Goal: Information Seeking & Learning: Learn about a topic

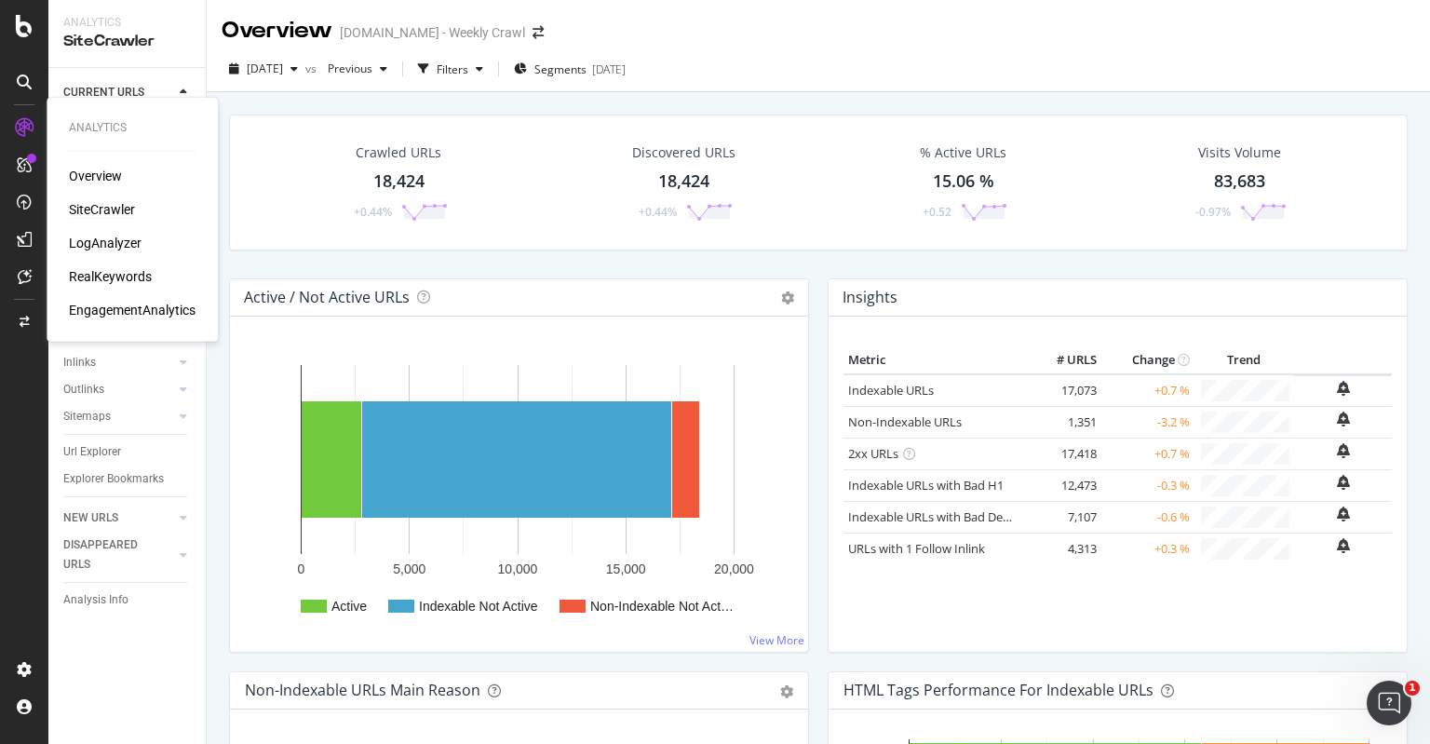
click at [139, 304] on div "EngagementAnalytics" at bounding box center [132, 310] width 127 height 19
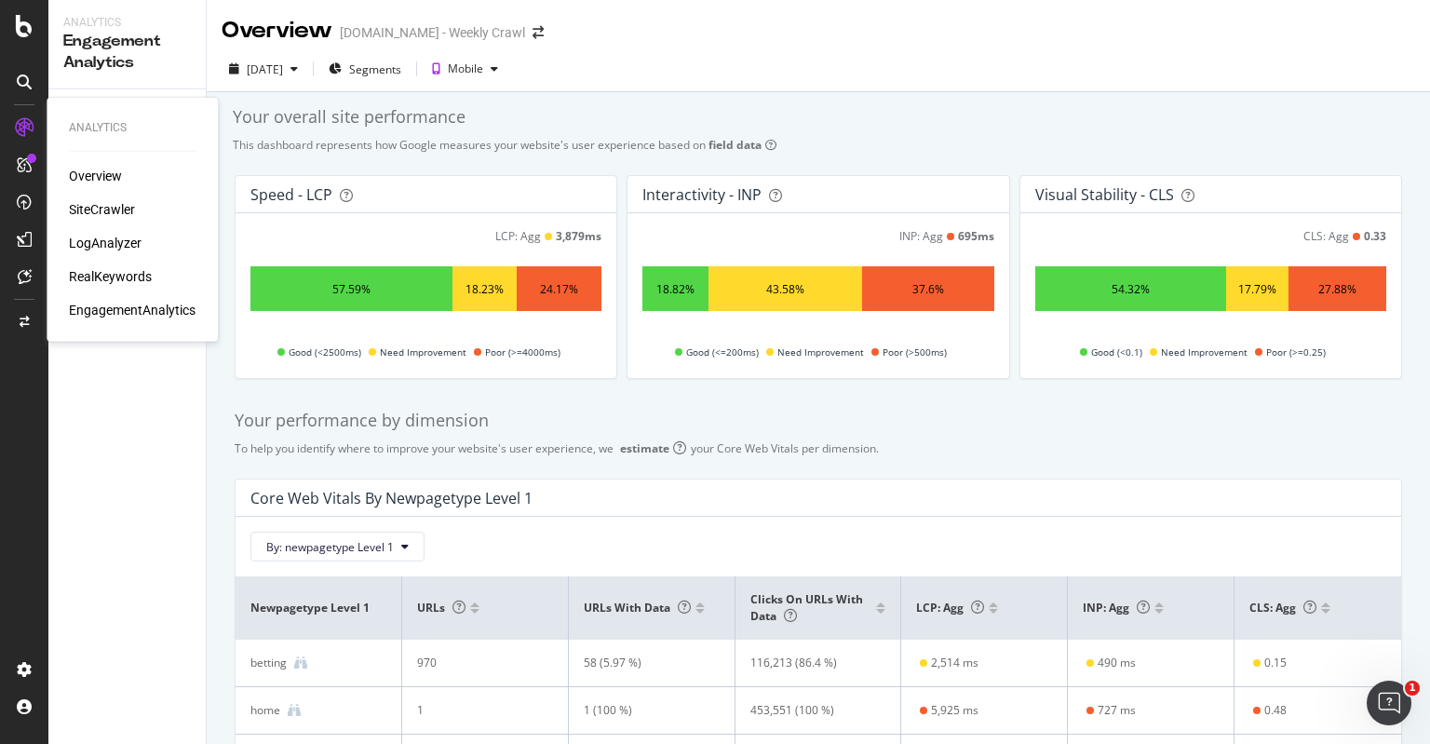
click at [129, 280] on div "RealKeywords" at bounding box center [110, 276] width 83 height 19
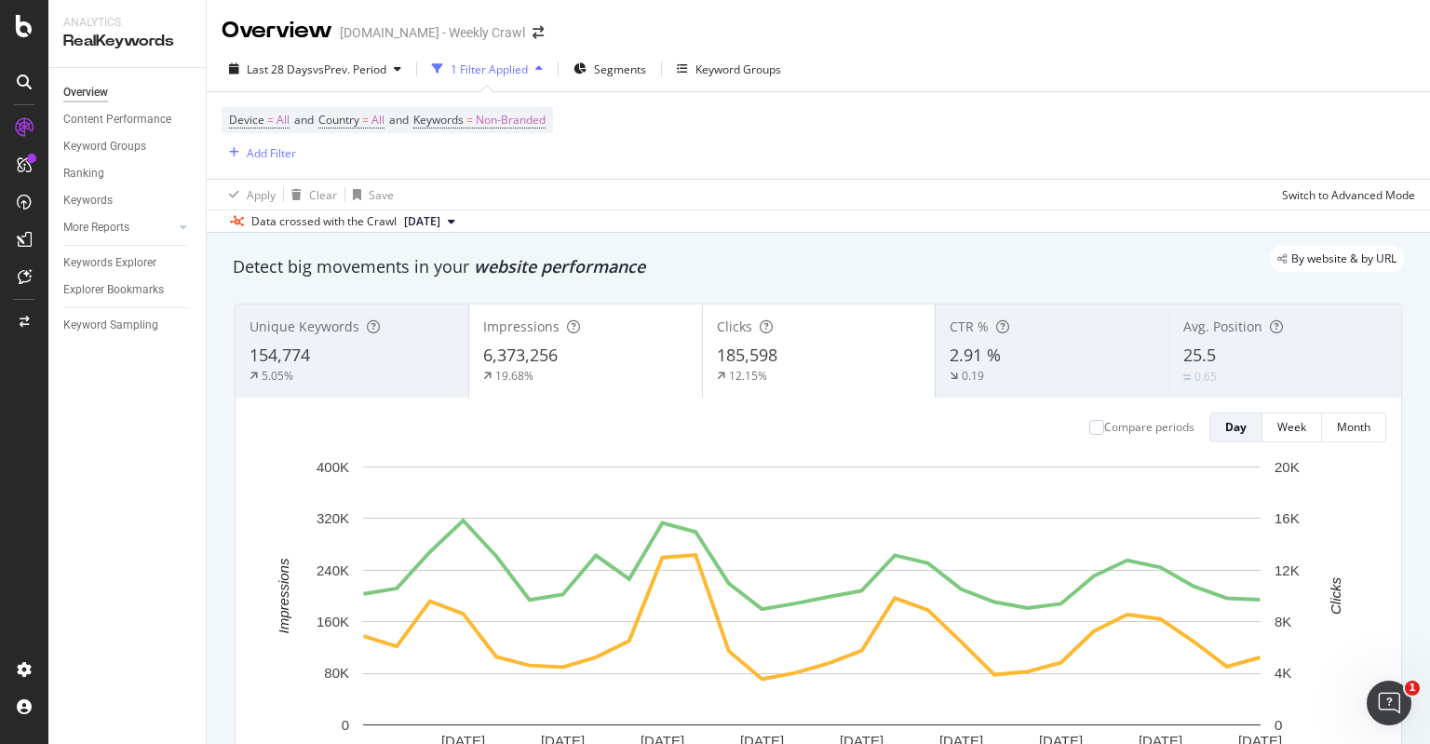
click at [646, 156] on div "Device = All and Country = All and Keywords = Non-Branded Add Filter" at bounding box center [818, 135] width 1193 height 87
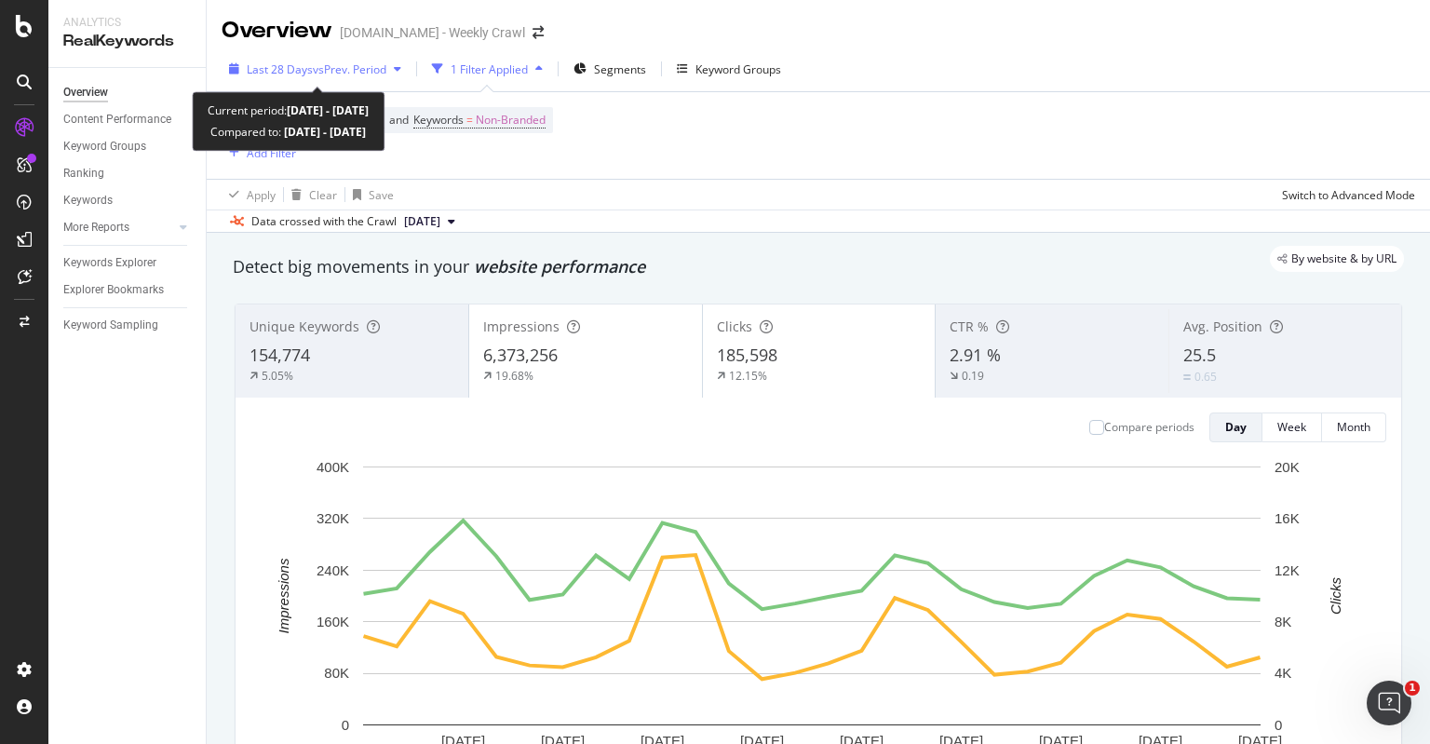
click at [338, 74] on span "vs Prev. Period" at bounding box center [350, 69] width 74 height 16
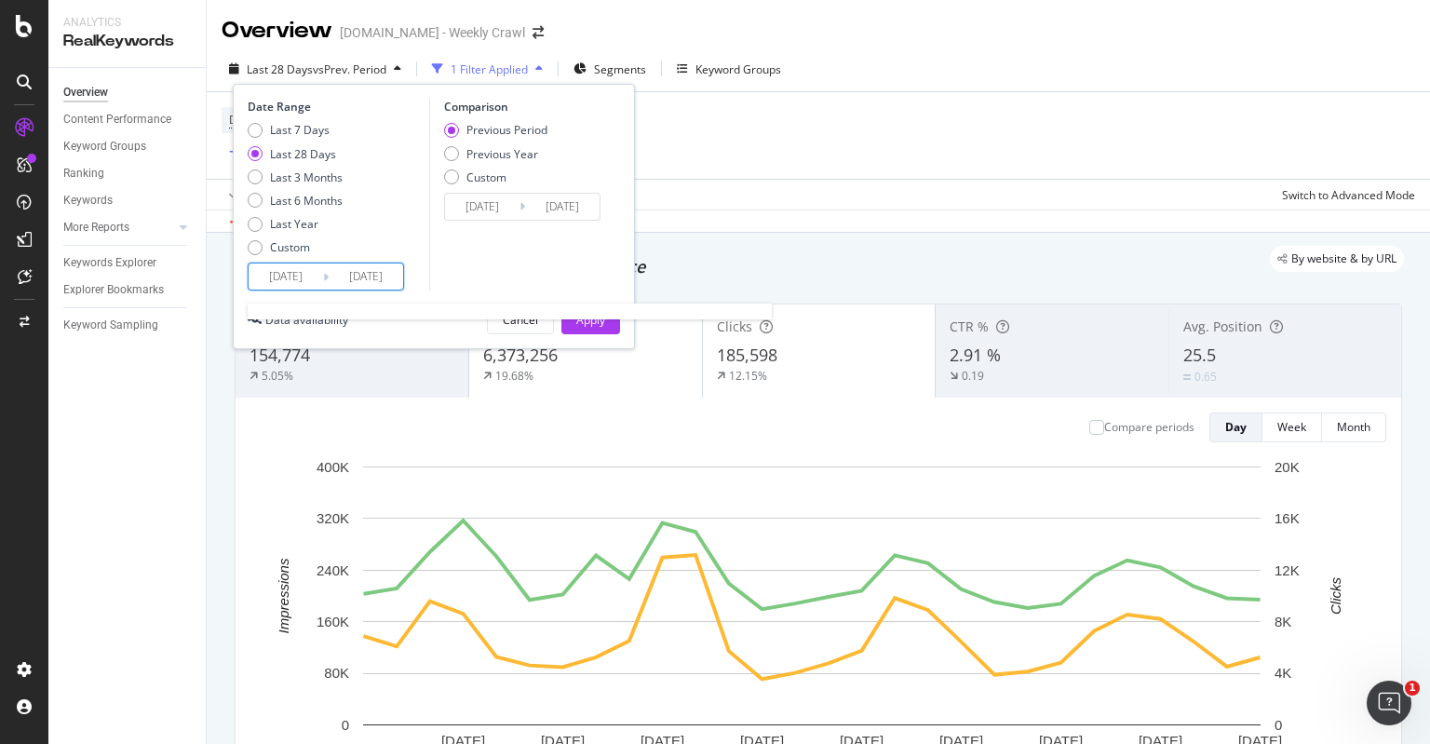
click at [302, 276] on input "[DATE]" at bounding box center [286, 276] width 74 height 26
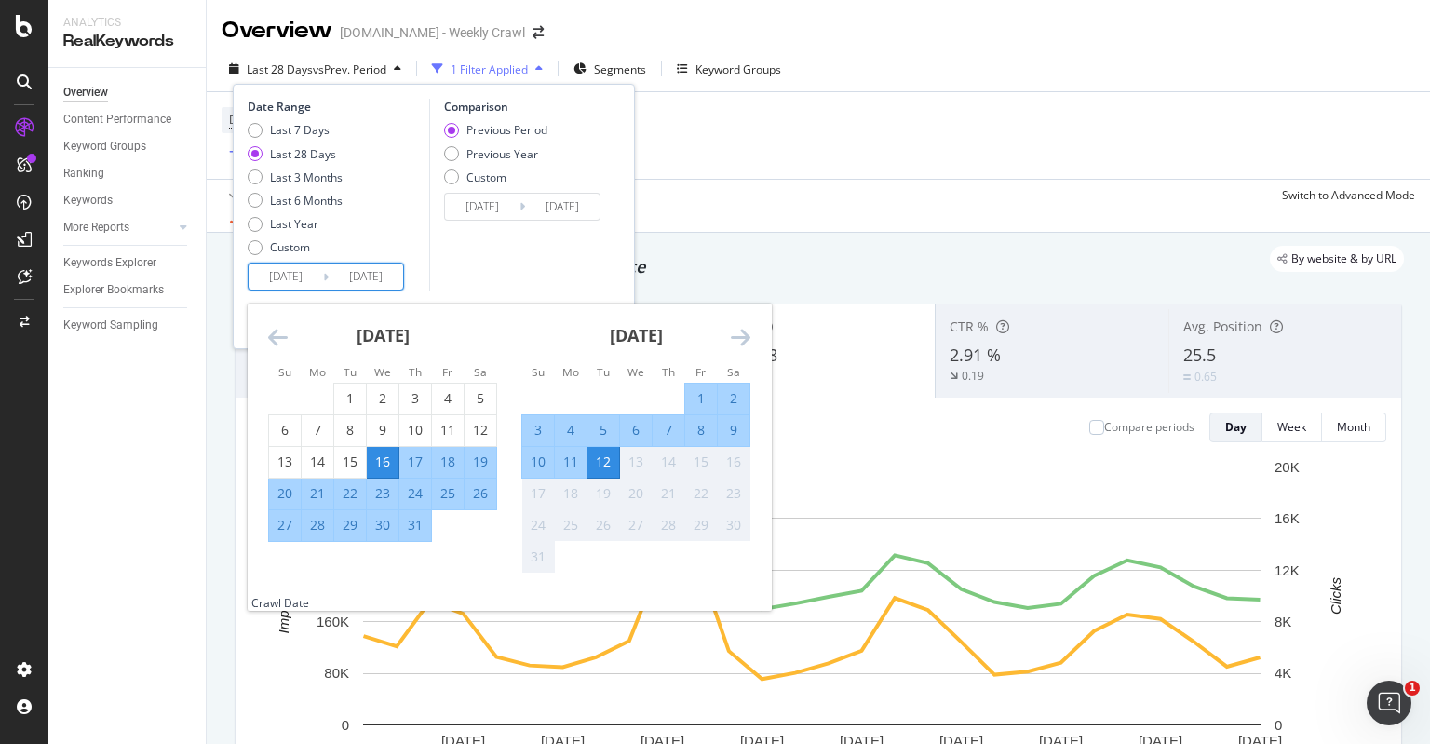
click at [287, 342] on icon "Move backward to switch to the previous month." at bounding box center [278, 337] width 20 height 22
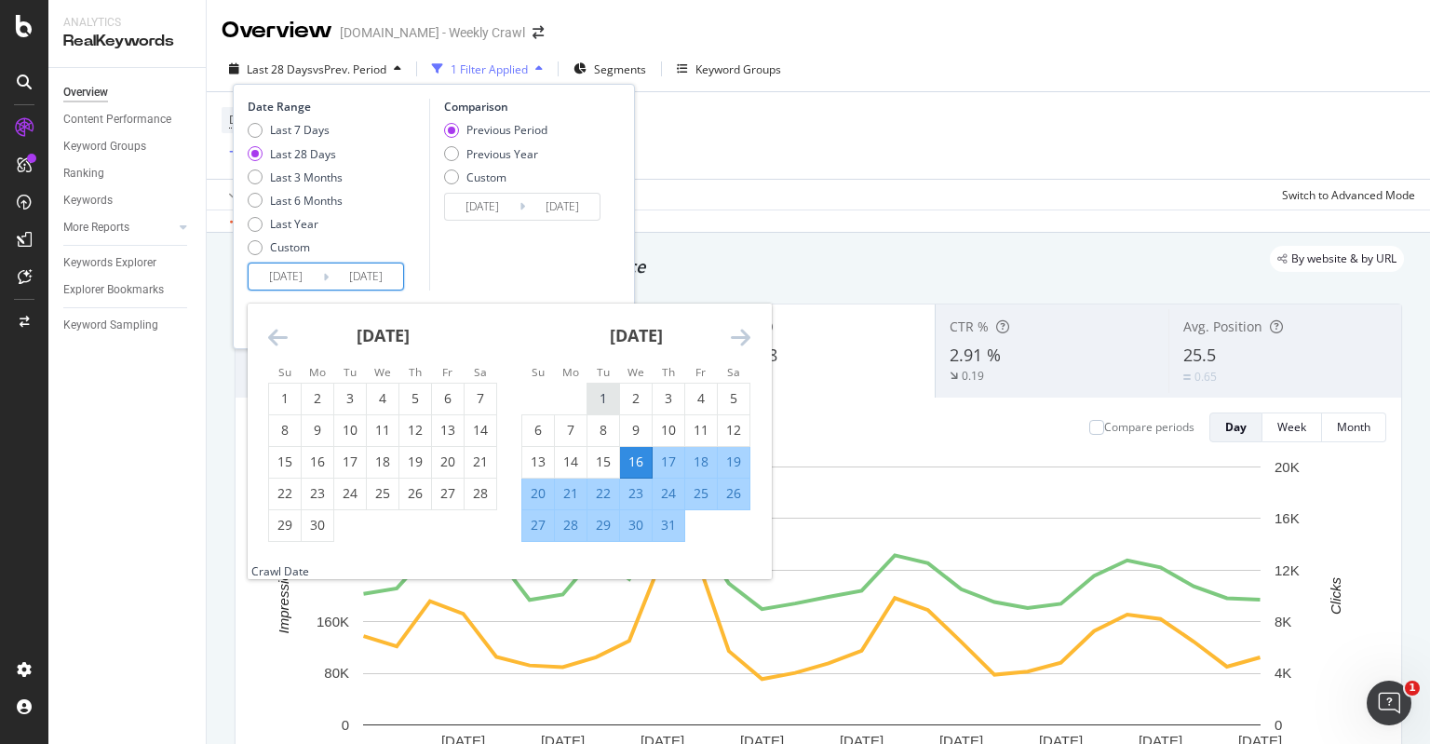
click at [598, 394] on div "1" at bounding box center [603, 398] width 32 height 19
type input "[DATE]"
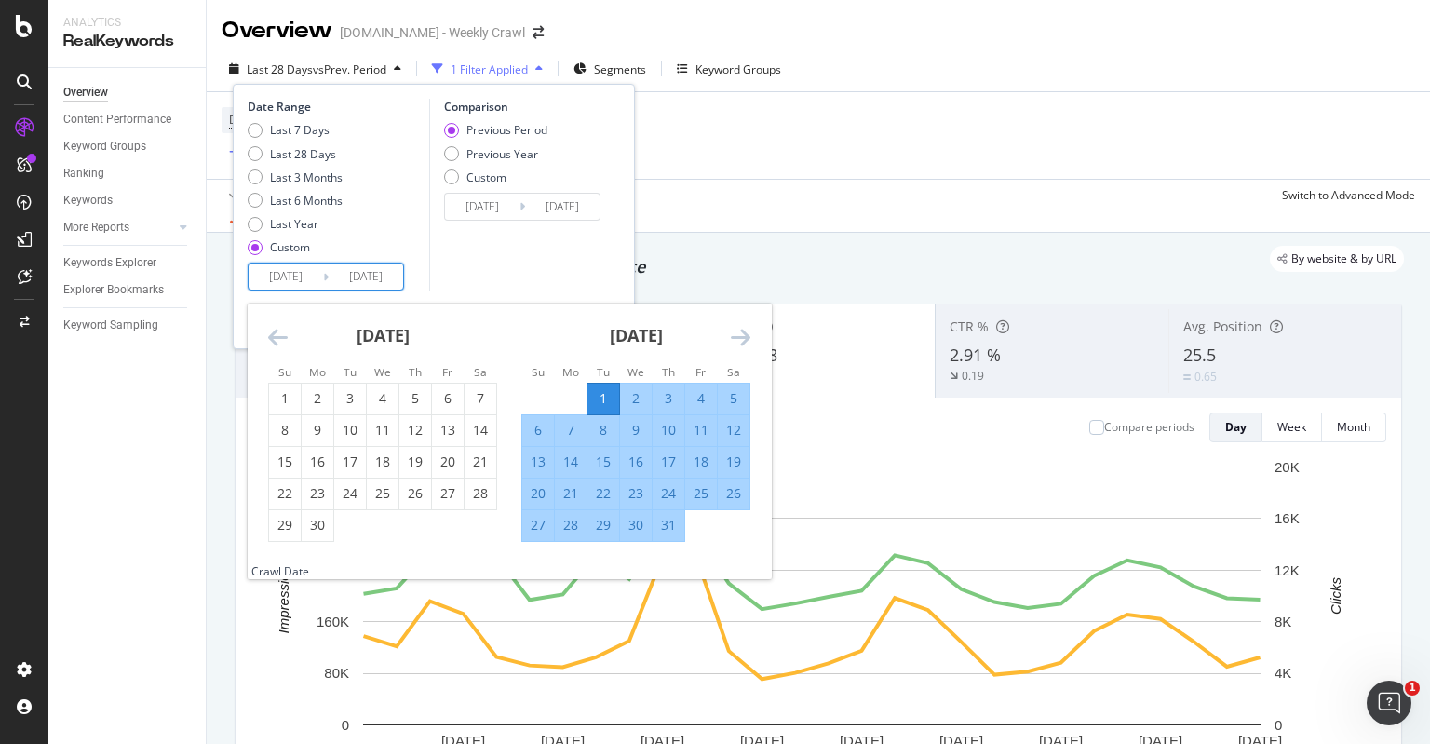
click at [672, 531] on div "31" at bounding box center [668, 525] width 32 height 19
type input "[DATE]"
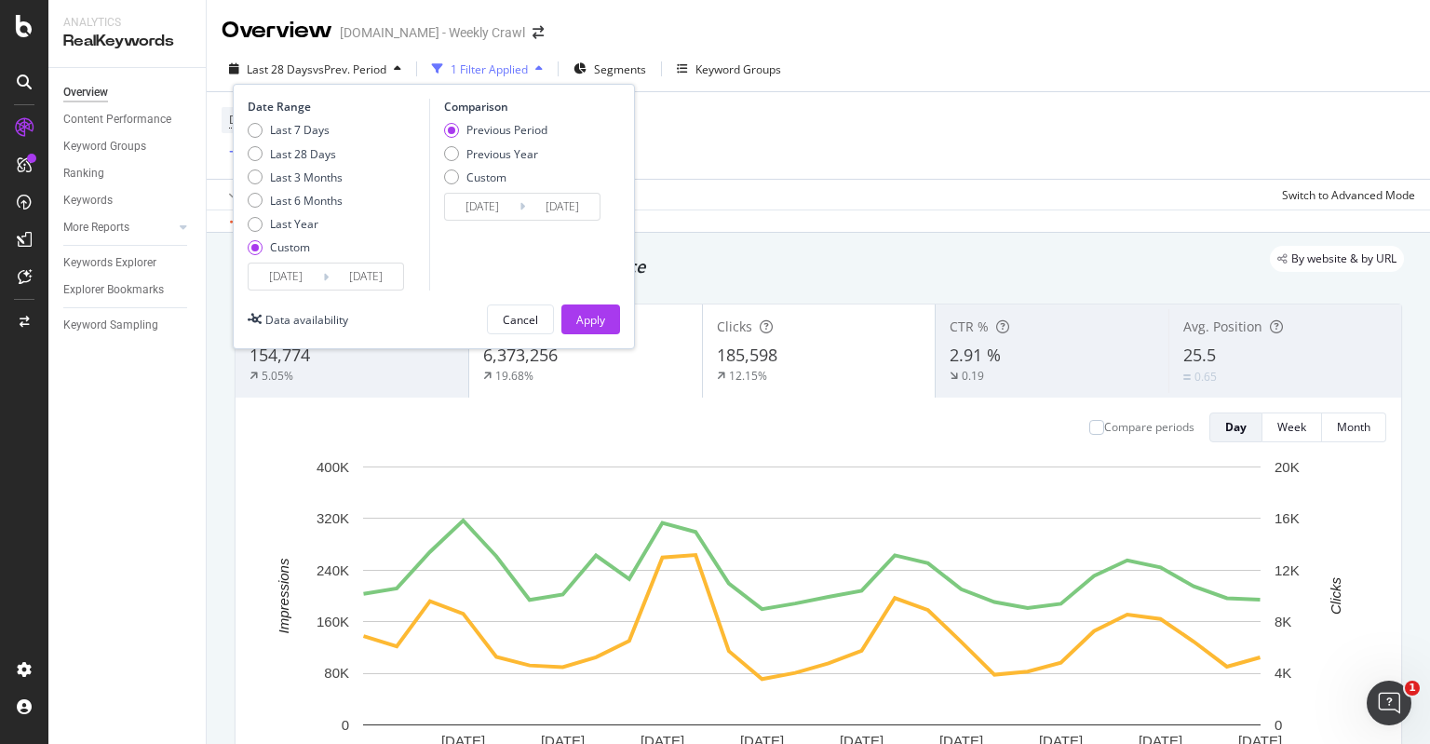
click at [508, 205] on input "[DATE]" at bounding box center [482, 207] width 74 height 26
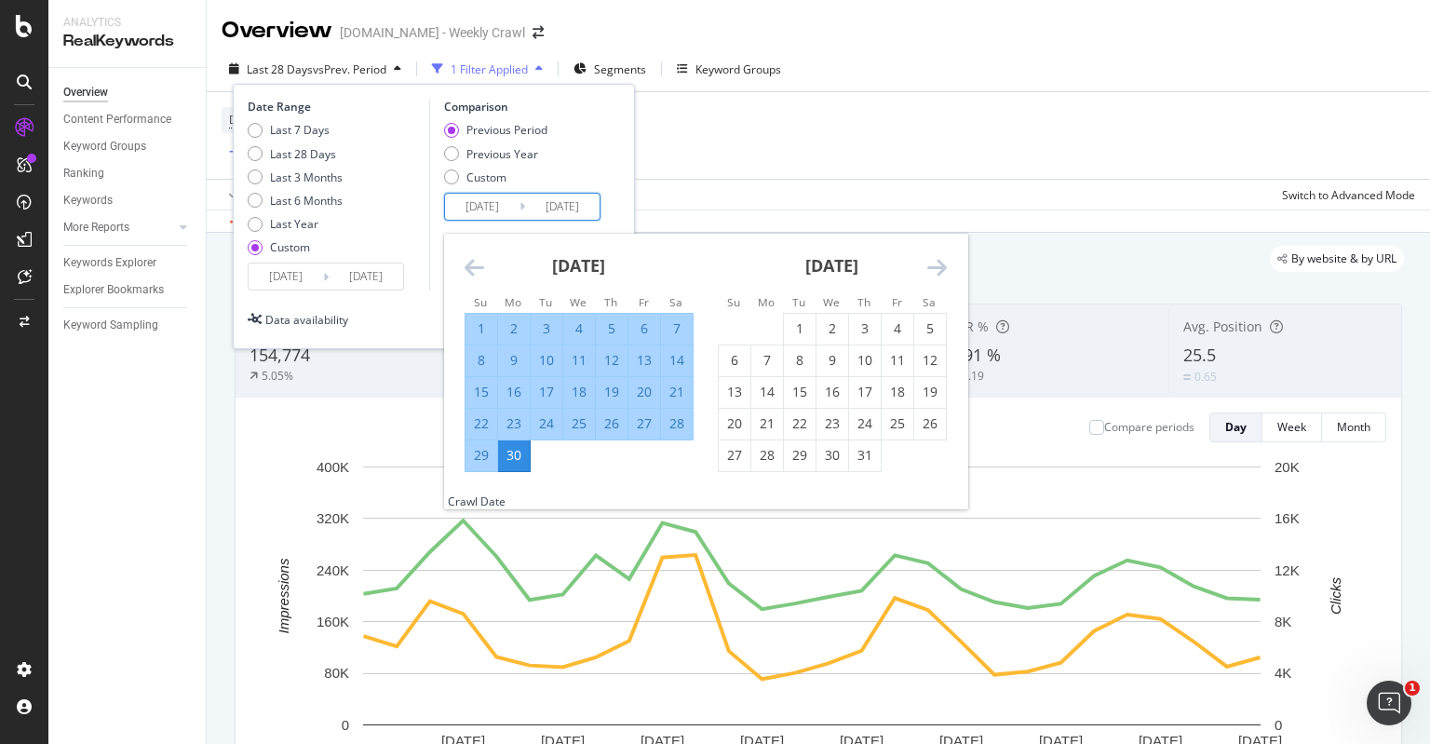
click at [473, 269] on icon "Move backward to switch to the previous month." at bounding box center [474, 267] width 20 height 22
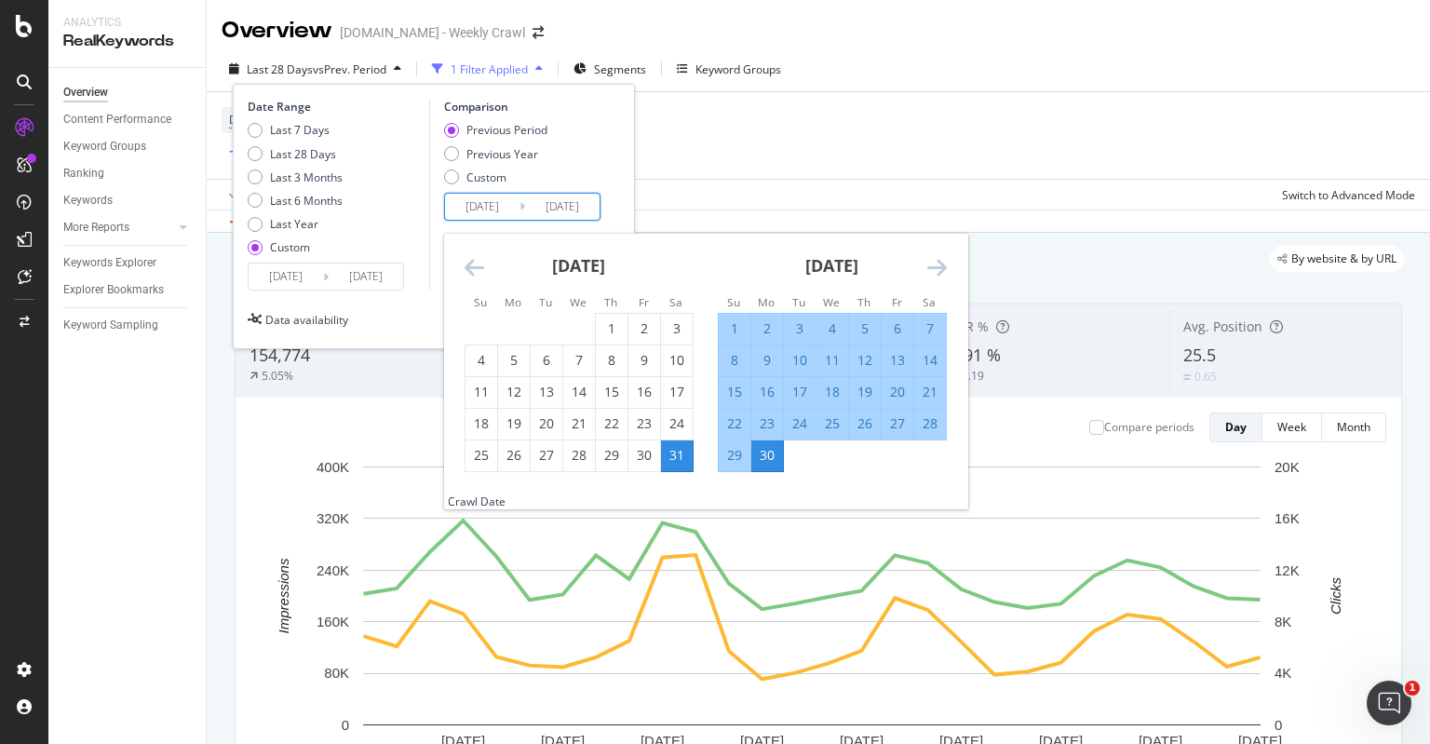
click at [473, 269] on icon "Move backward to switch to the previous month." at bounding box center [474, 267] width 20 height 22
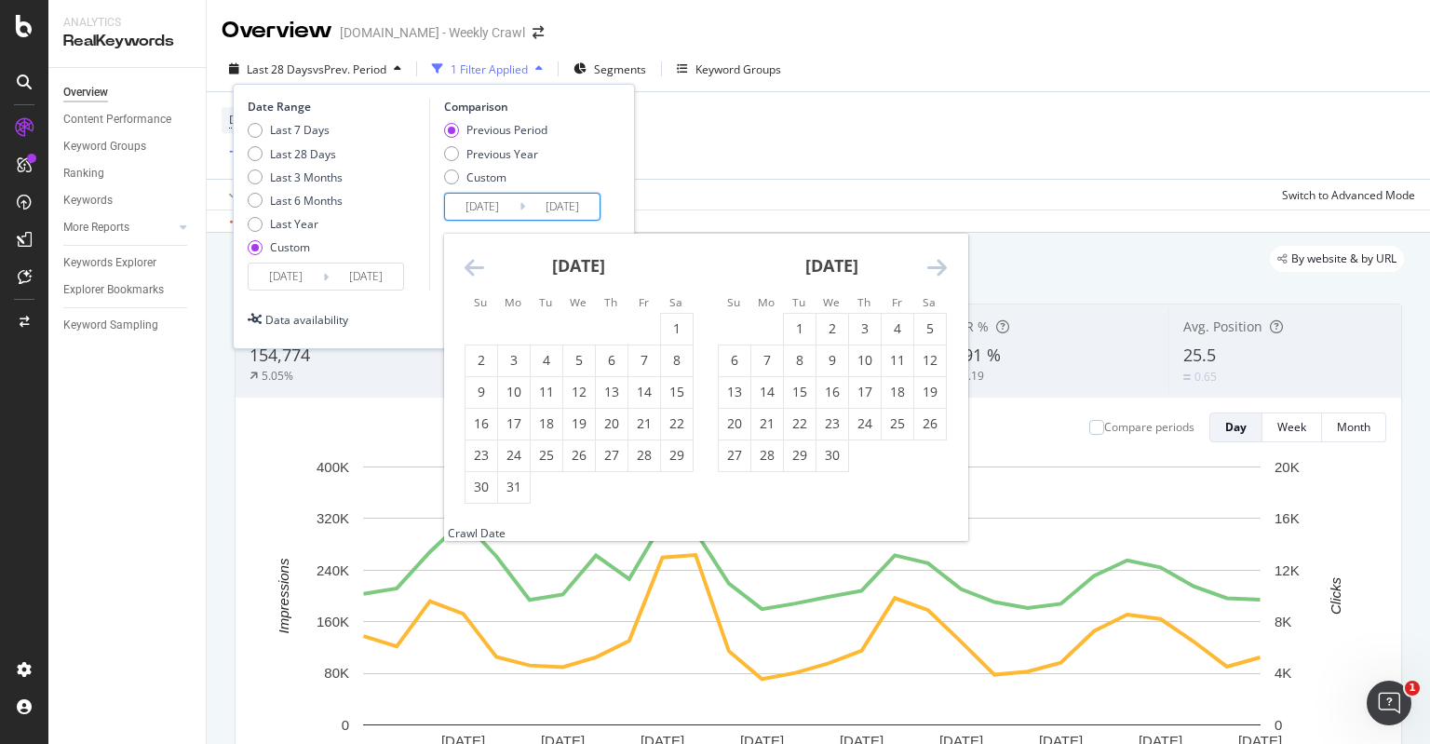
click at [473, 269] on icon "Move backward to switch to the previous month." at bounding box center [474, 267] width 20 height 22
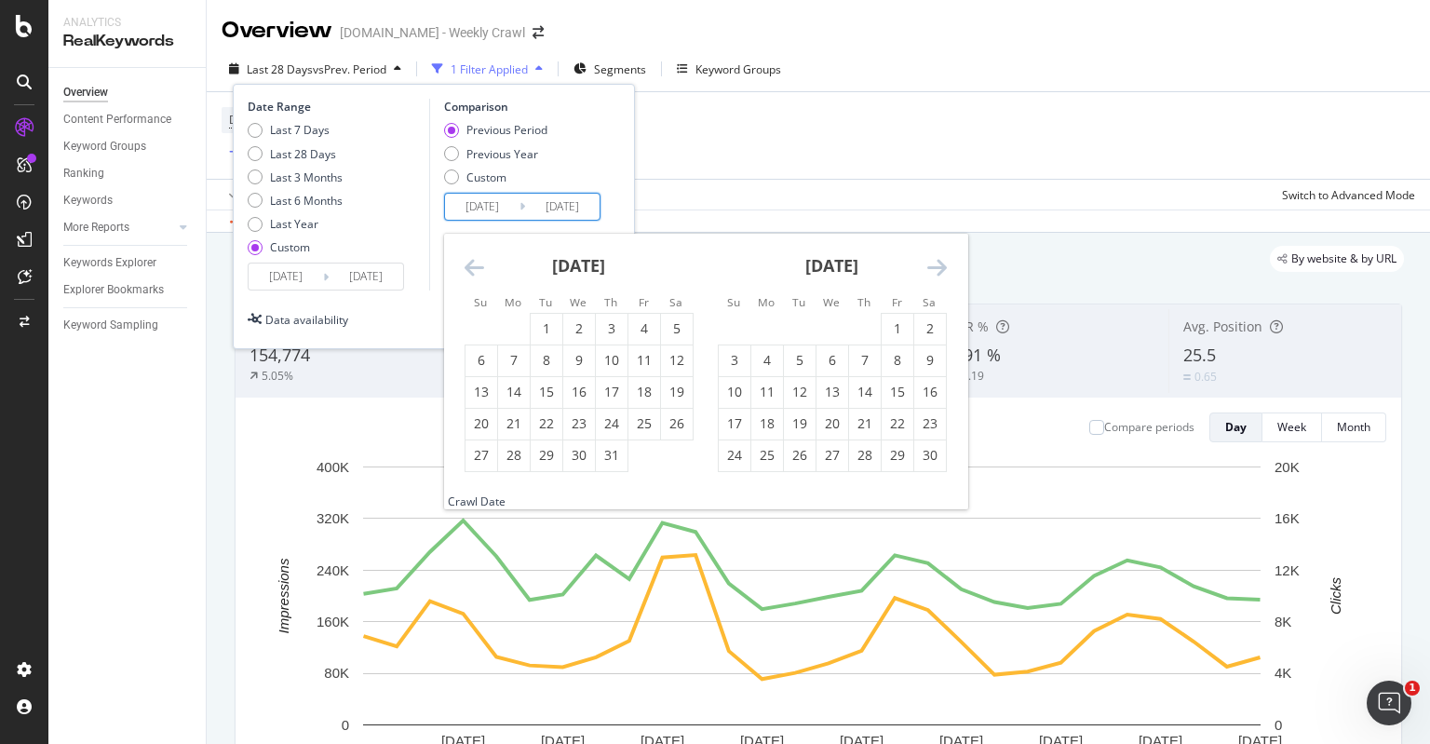
click at [473, 269] on icon "Move backward to switch to the previous month." at bounding box center [474, 267] width 20 height 22
click at [762, 336] on div "1" at bounding box center [767, 328] width 32 height 19
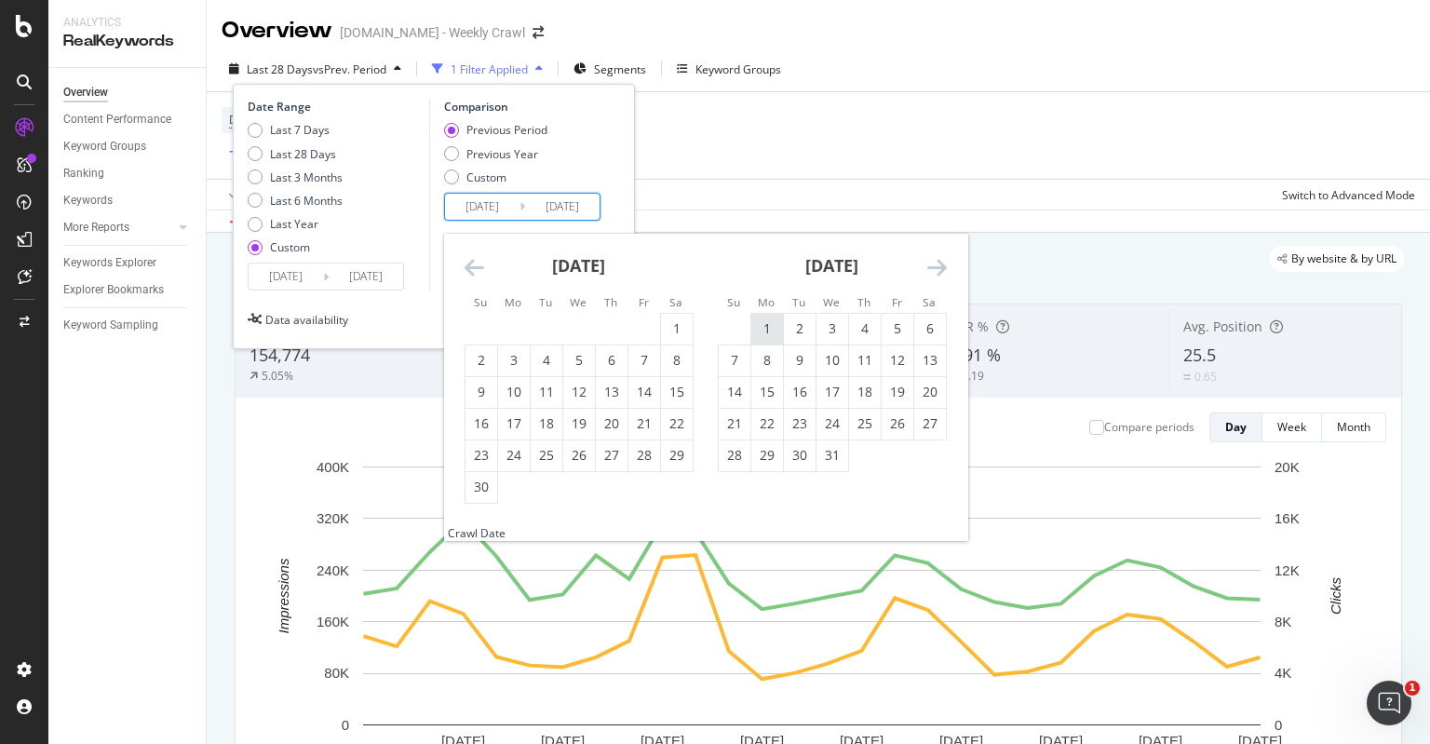
type input "[DATE]"
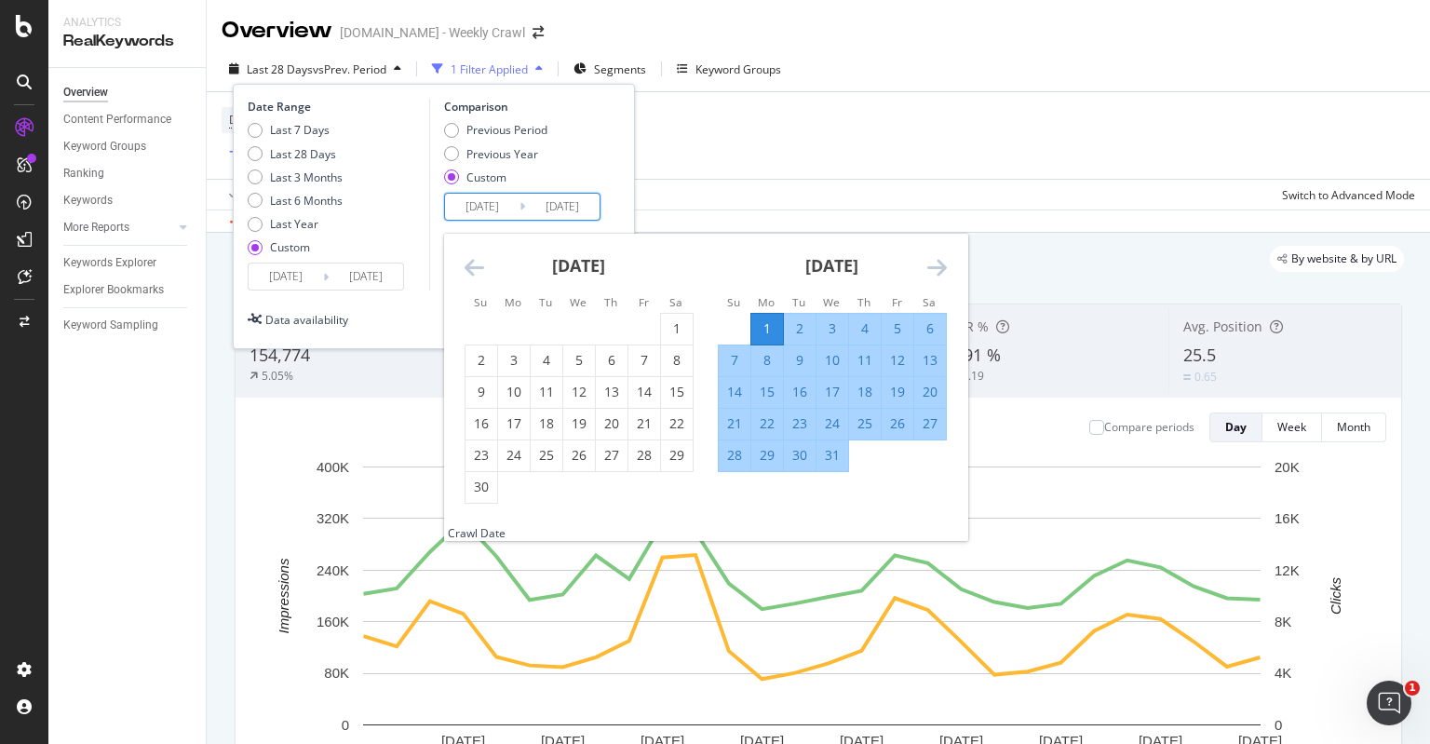
click at [840, 456] on div "31" at bounding box center [832, 455] width 32 height 19
type input "[DATE]"
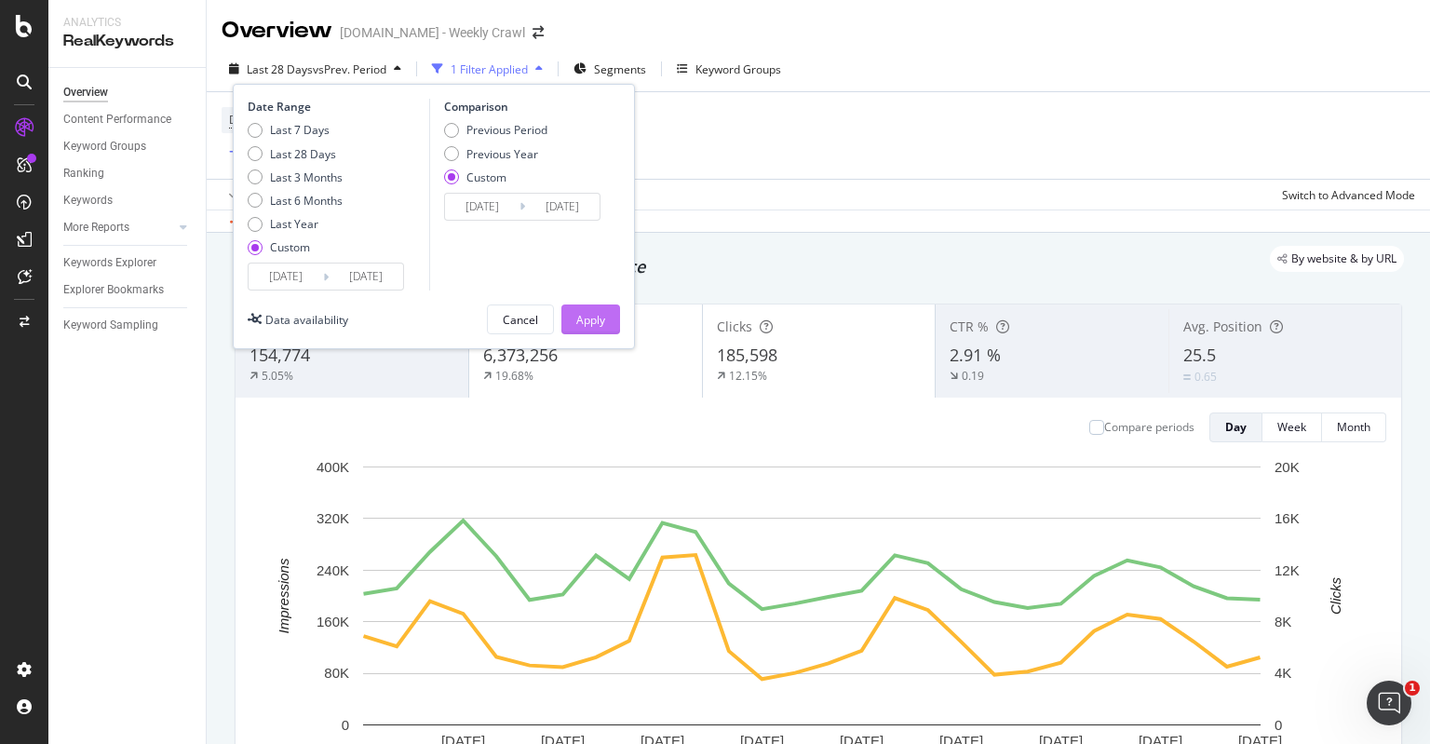
click at [585, 317] on div "Apply" at bounding box center [590, 320] width 29 height 16
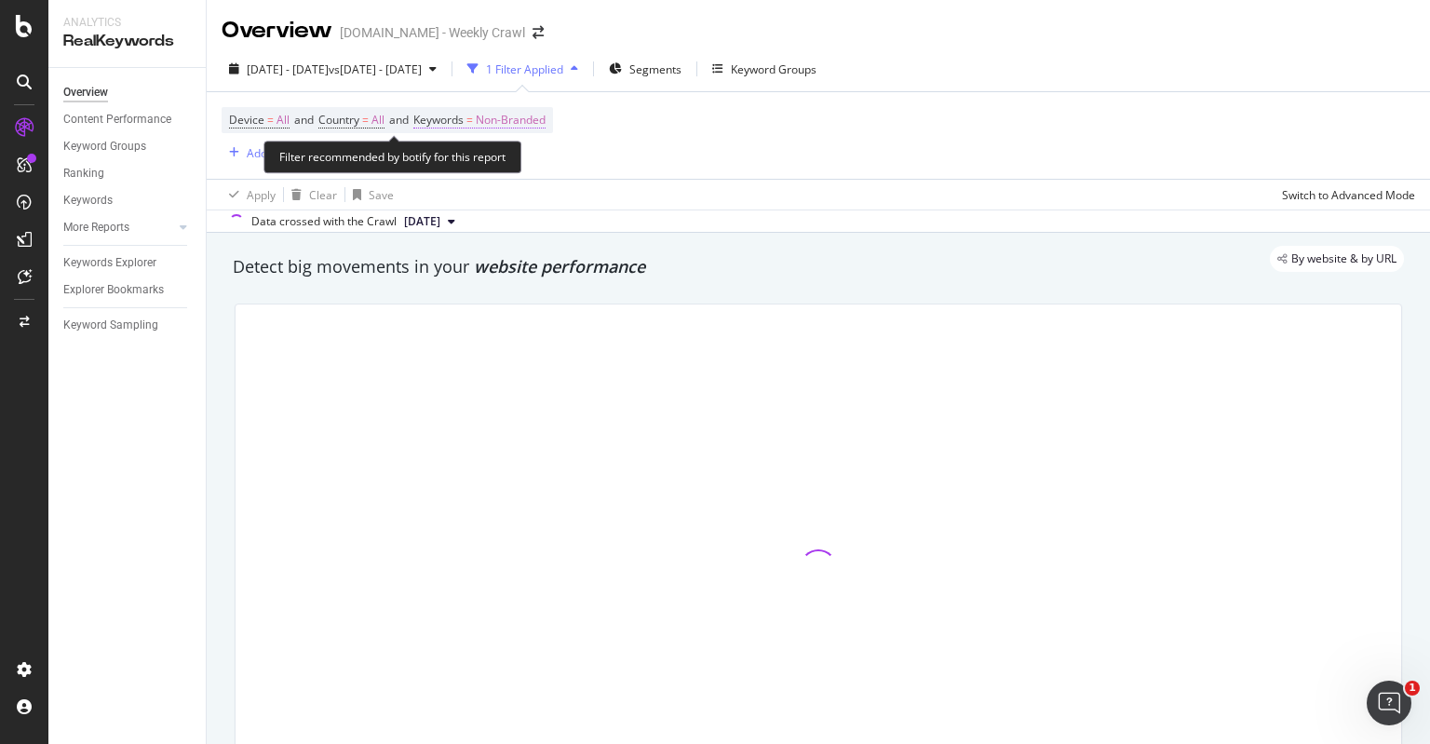
click at [525, 128] on span "Non-Branded" at bounding box center [511, 120] width 70 height 26
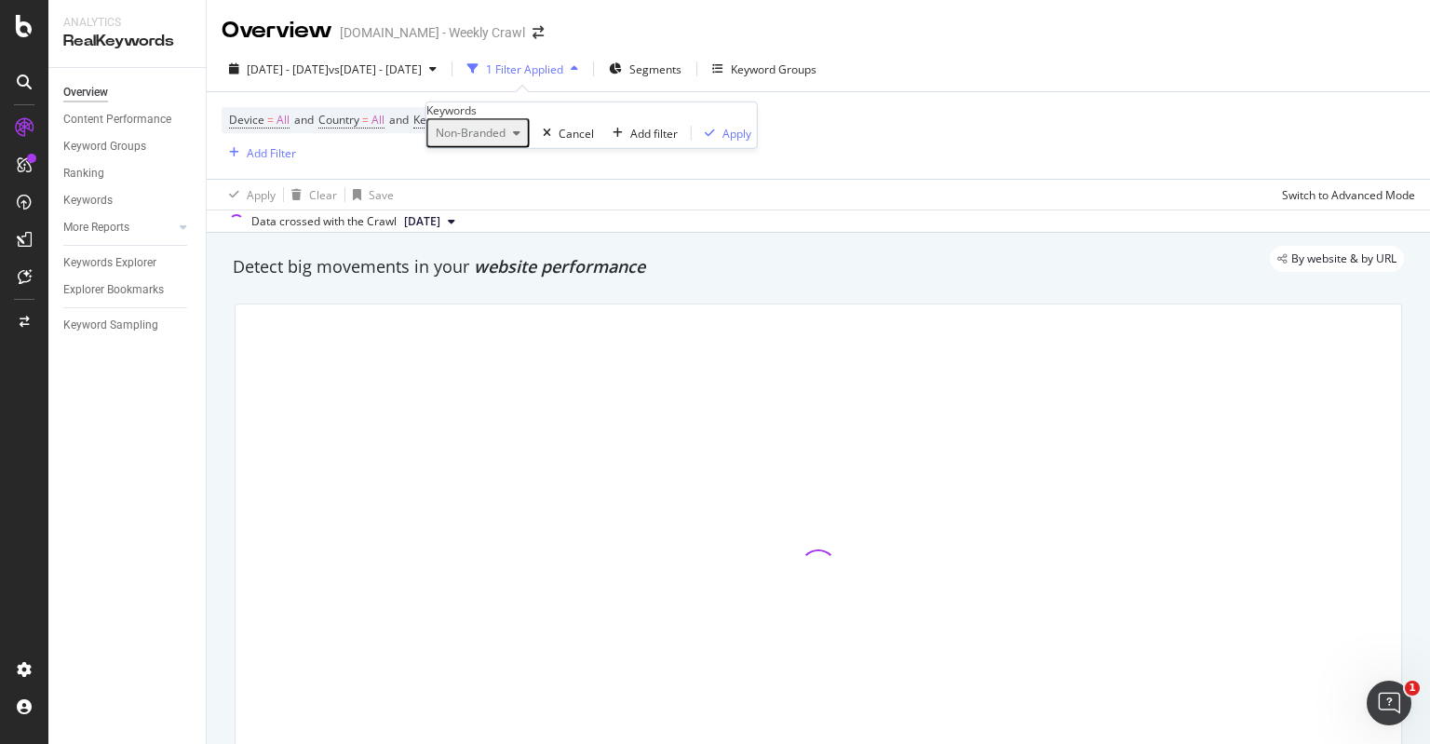
click at [520, 139] on icon "button" at bounding box center [516, 133] width 7 height 11
click at [580, 145] on div "Non-Branded Cancel Add filter Apply" at bounding box center [591, 133] width 330 height 30
click at [558, 141] on div "Cancel" at bounding box center [575, 133] width 35 height 16
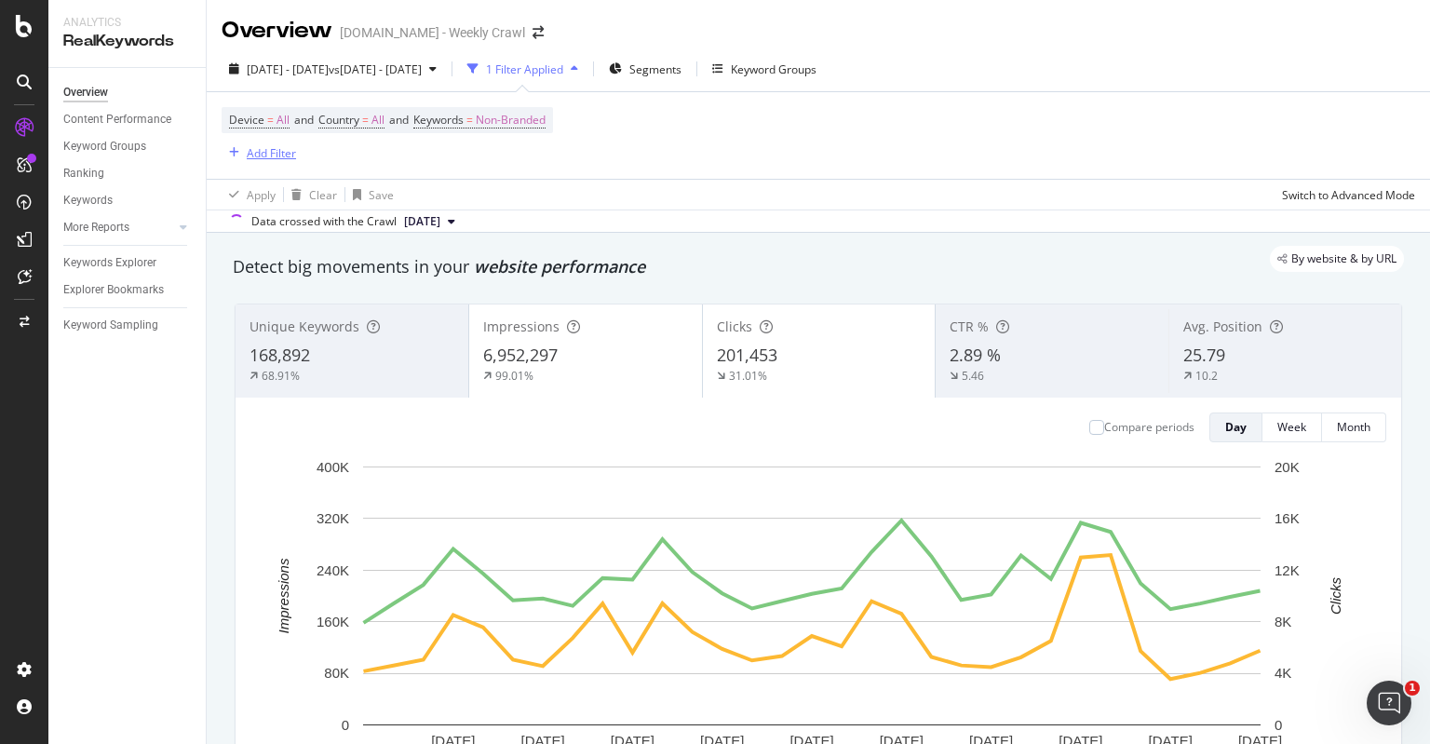
click at [271, 150] on div "Add Filter" at bounding box center [271, 153] width 49 height 16
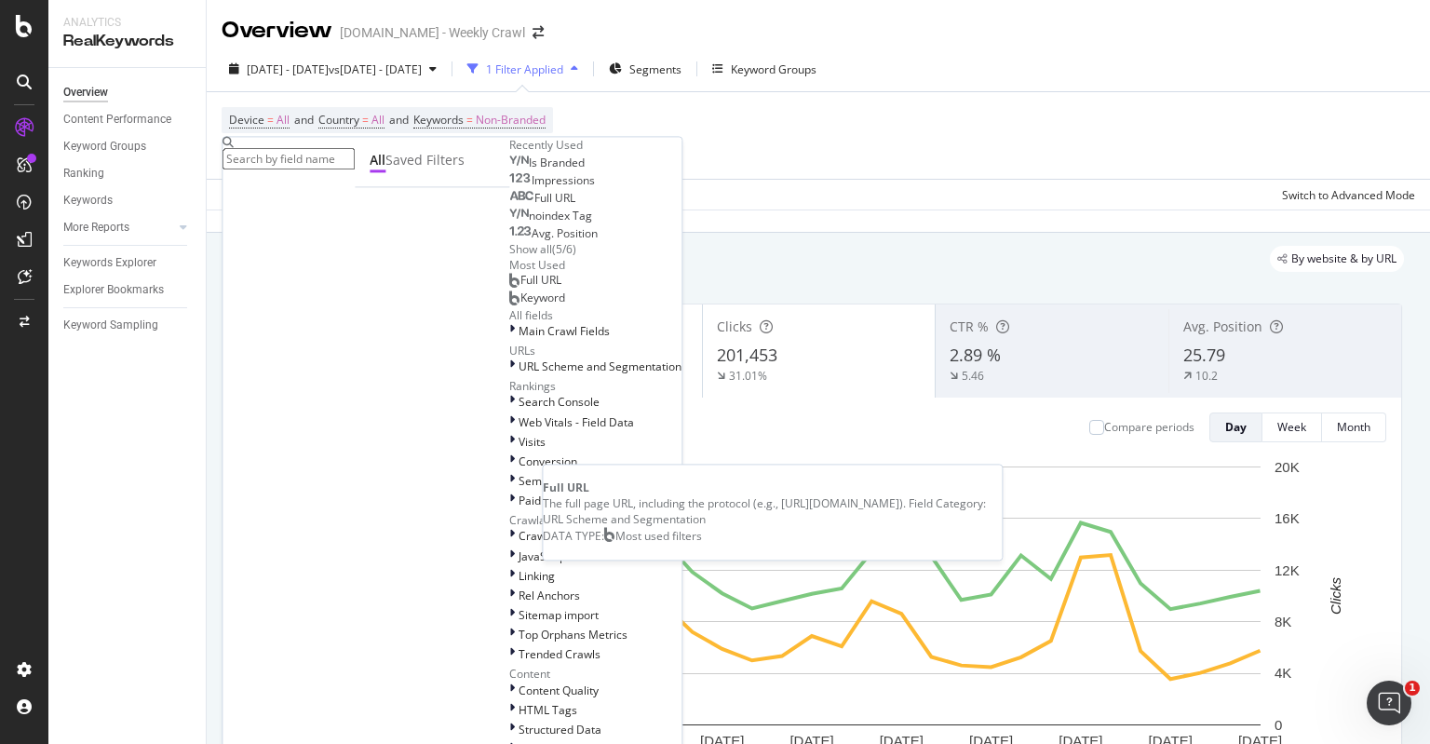
click at [520, 289] on span "Full URL" at bounding box center [540, 281] width 41 height 16
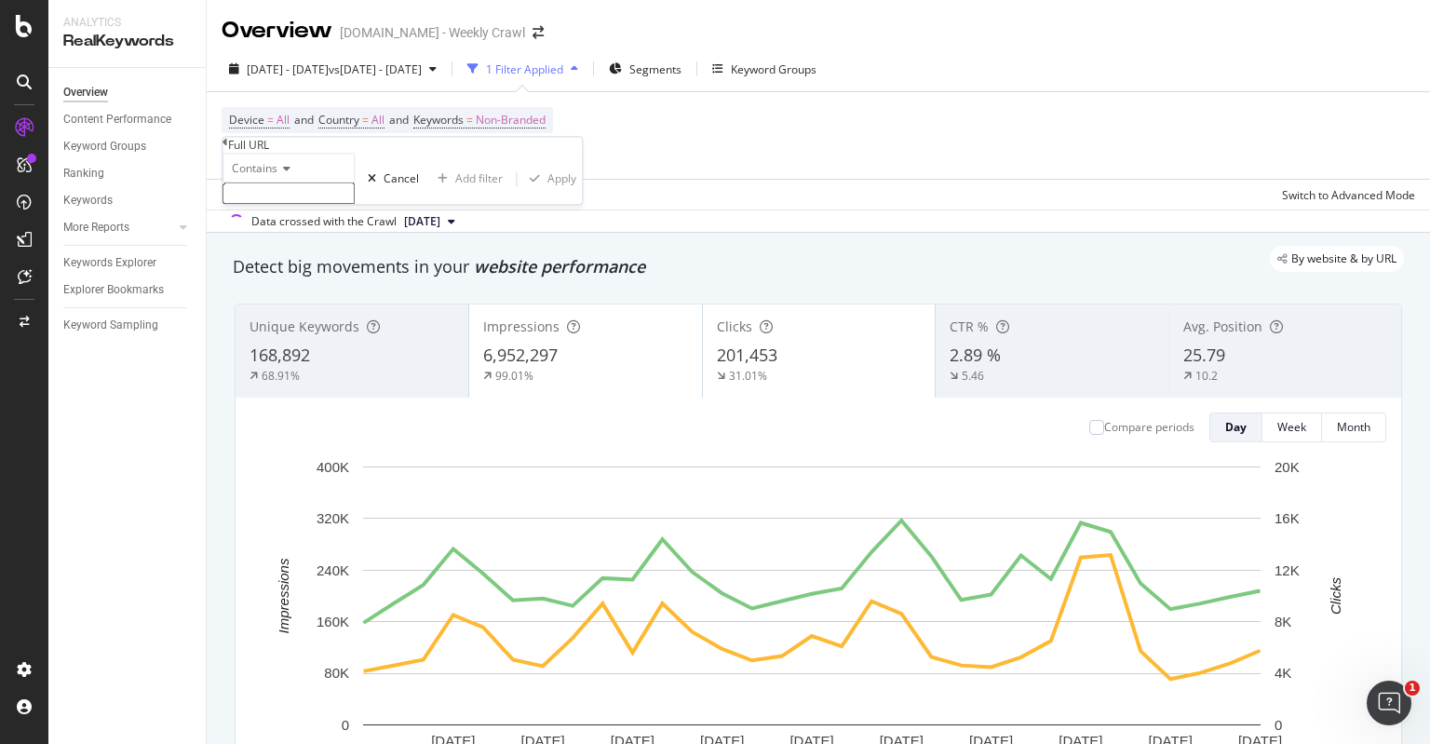
click at [355, 205] on input "text" at bounding box center [288, 193] width 132 height 21
type input "afl"
click at [547, 193] on div "Apply" at bounding box center [561, 185] width 29 height 16
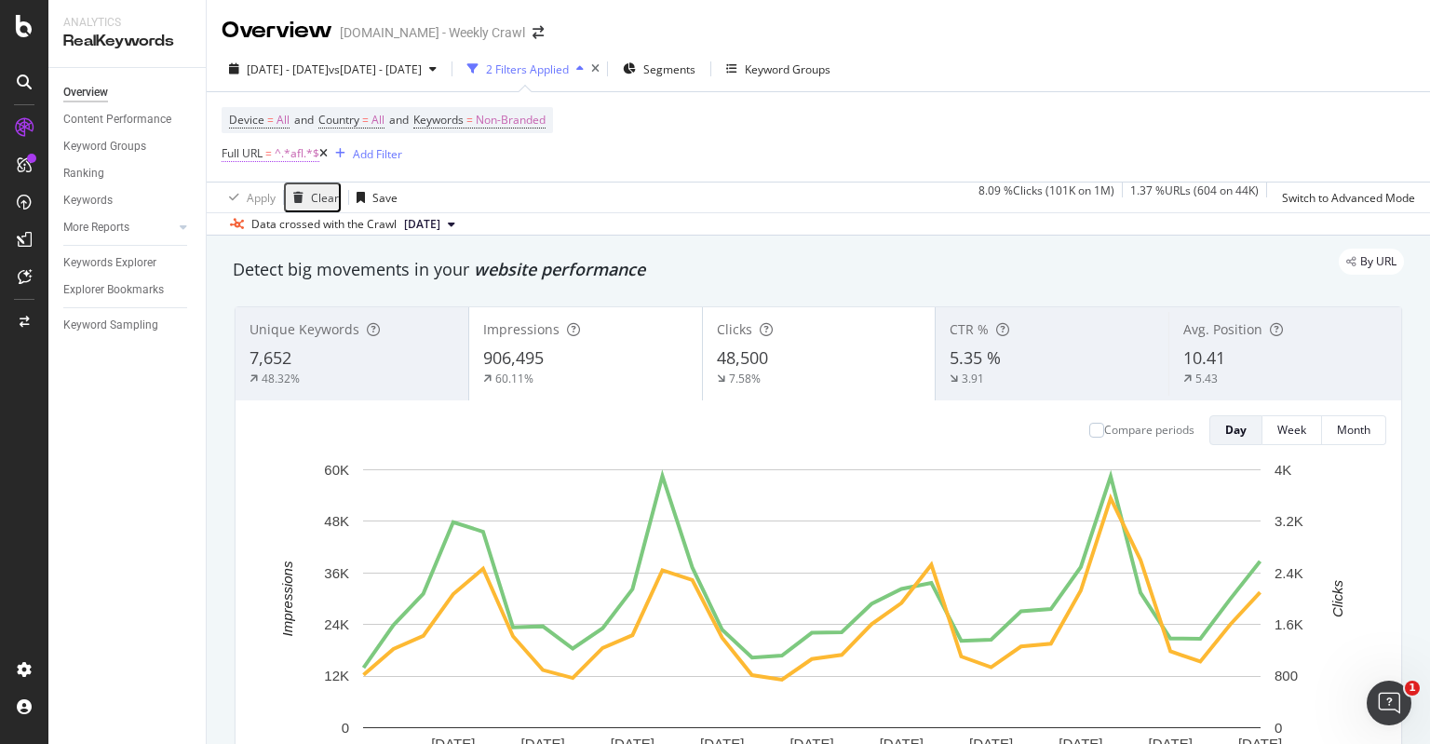
click at [297, 160] on span "^.*afl.*$" at bounding box center [297, 154] width 45 height 26
click at [304, 203] on input "afl" at bounding box center [288, 191] width 132 height 21
type input "nrl"
click at [547, 191] on div "Apply" at bounding box center [561, 183] width 29 height 16
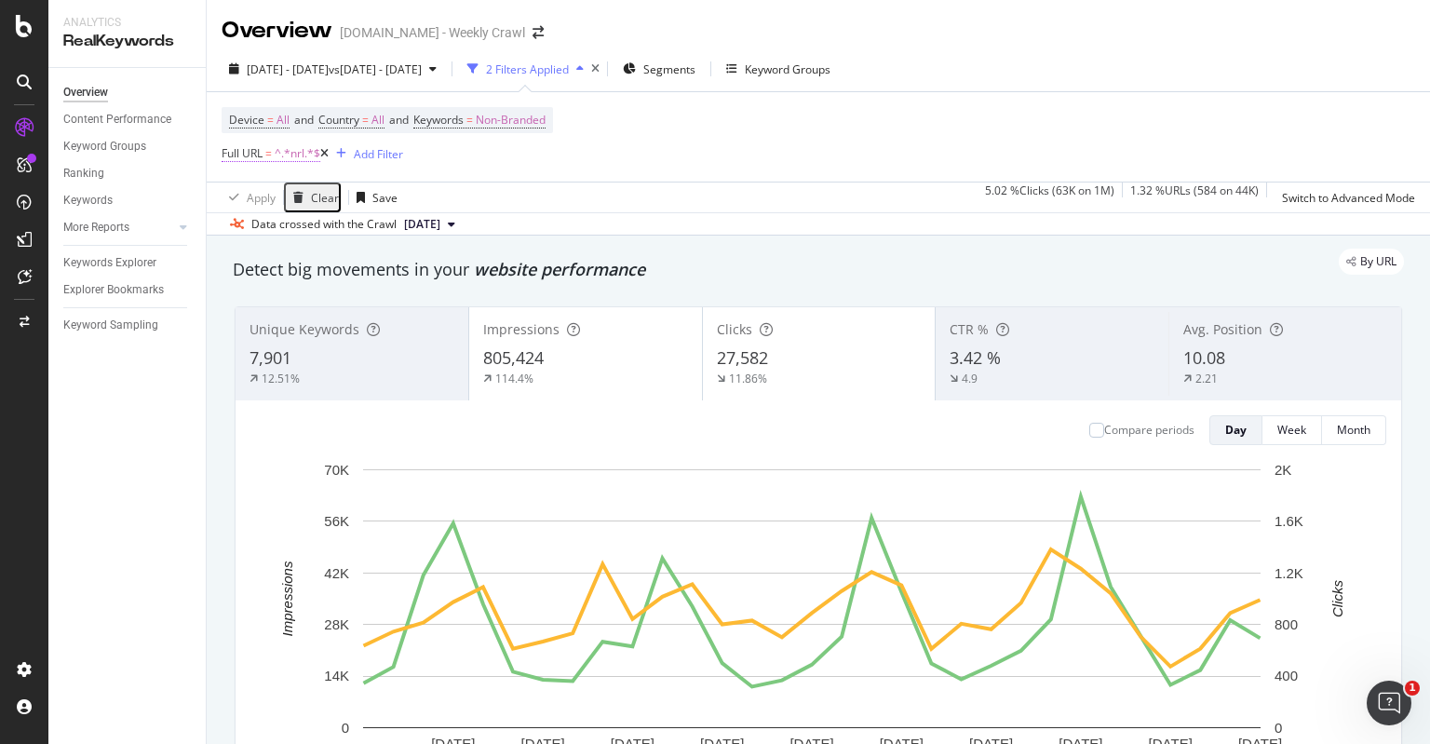
click at [303, 152] on span "^.*nrl.*$" at bounding box center [298, 154] width 46 height 26
click at [288, 203] on input "nrl" at bounding box center [288, 191] width 132 height 21
click at [319, 203] on input "nrl" at bounding box center [288, 191] width 132 height 21
type input "nrlw"
click at [517, 192] on button "Apply" at bounding box center [549, 183] width 65 height 18
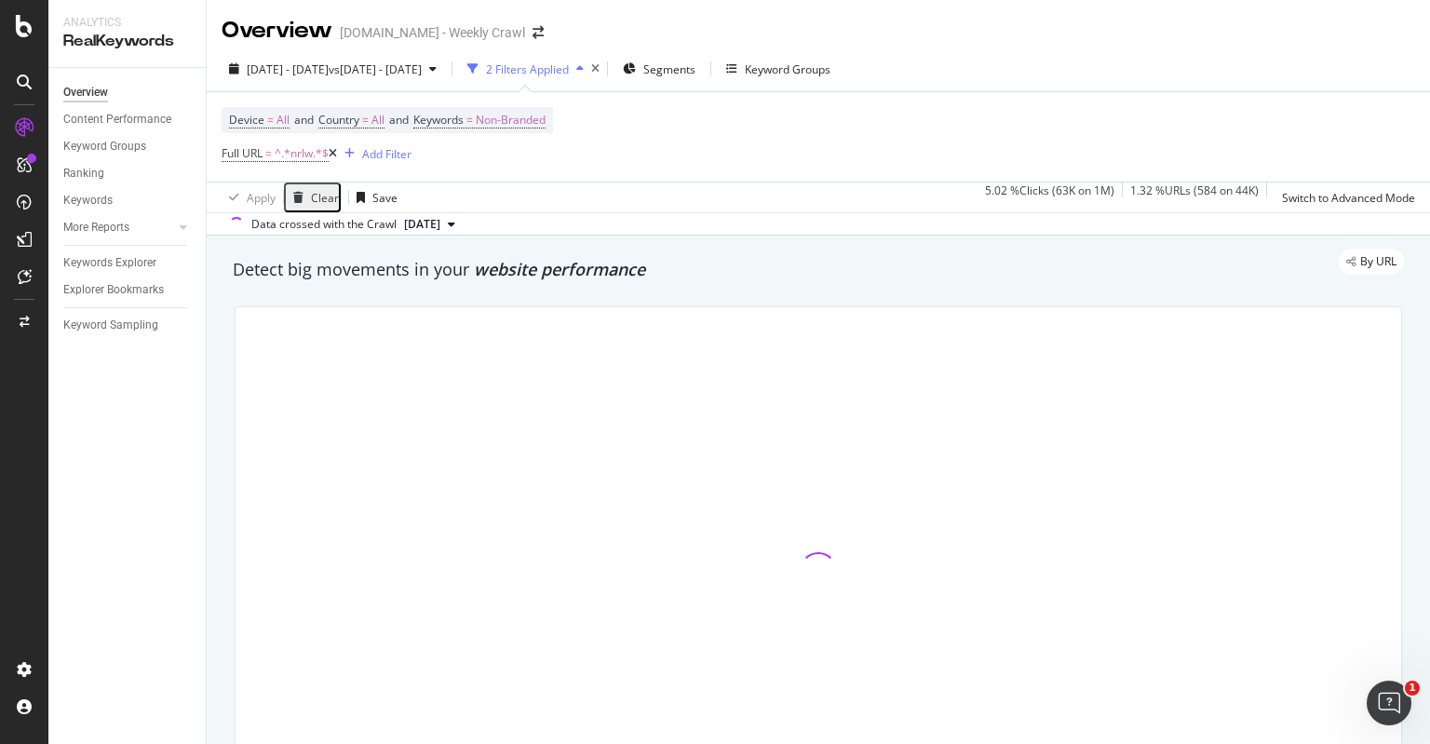
click at [784, 145] on div "Device = All and Country = All and Keywords = Non-Branded Full URL = ^.*nrlw.*$…" at bounding box center [818, 136] width 1193 height 89
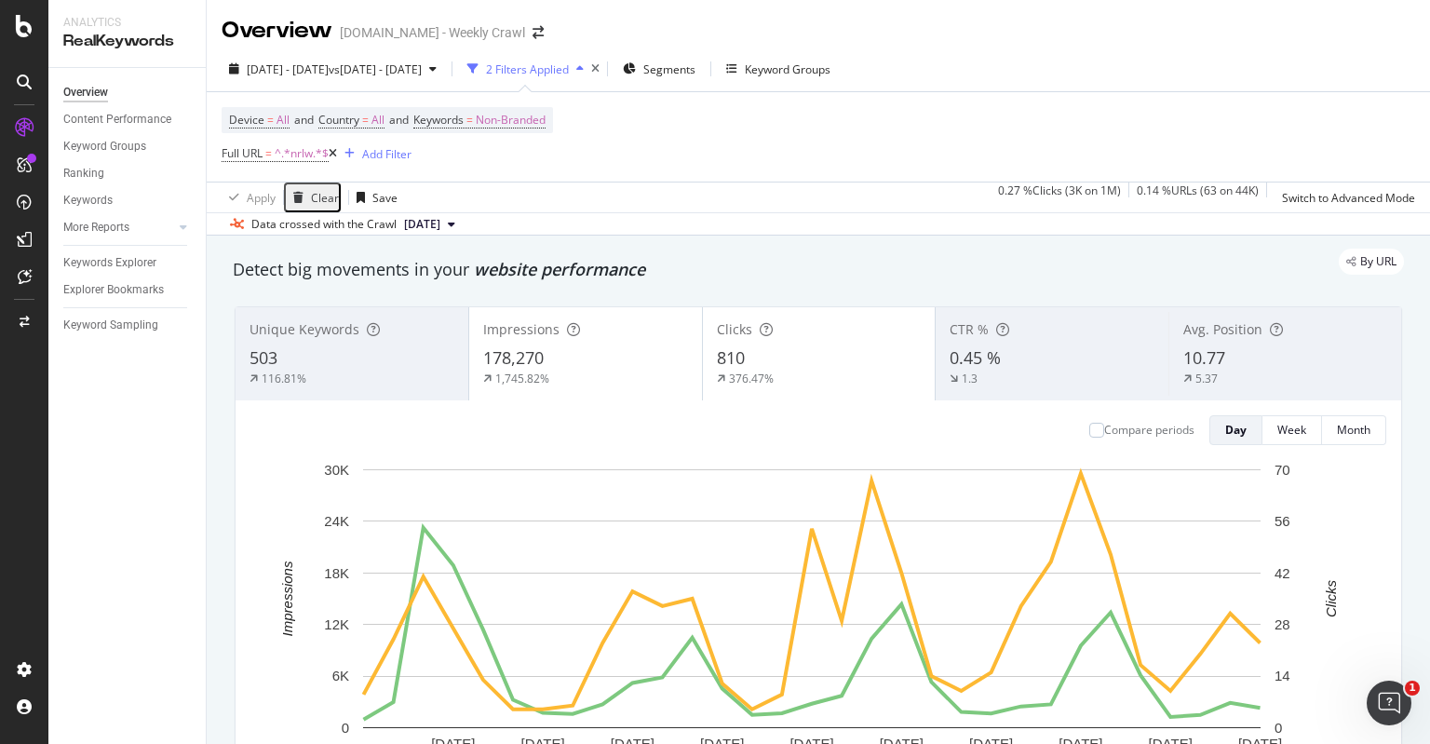
click at [337, 154] on icon at bounding box center [333, 153] width 8 height 11
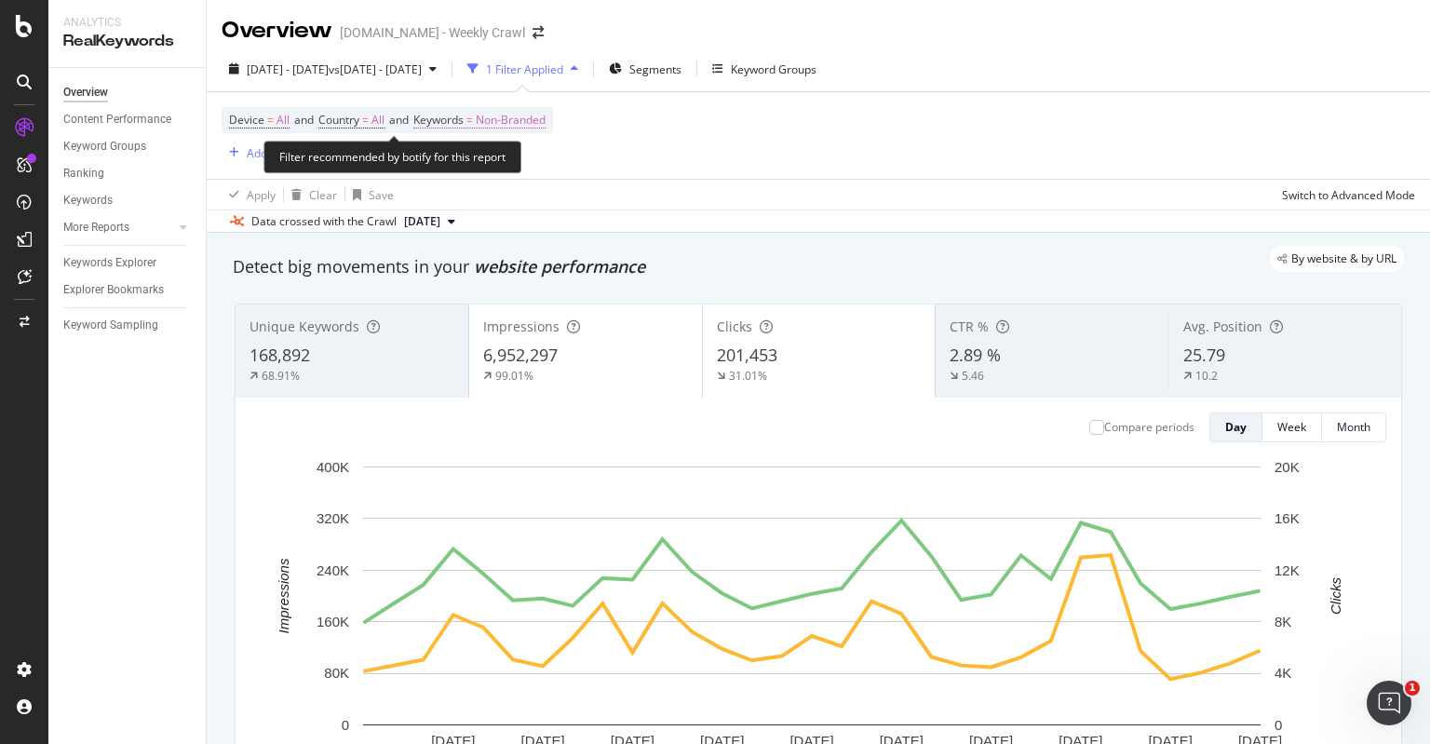
click at [515, 124] on span "Non-Branded" at bounding box center [511, 120] width 70 height 26
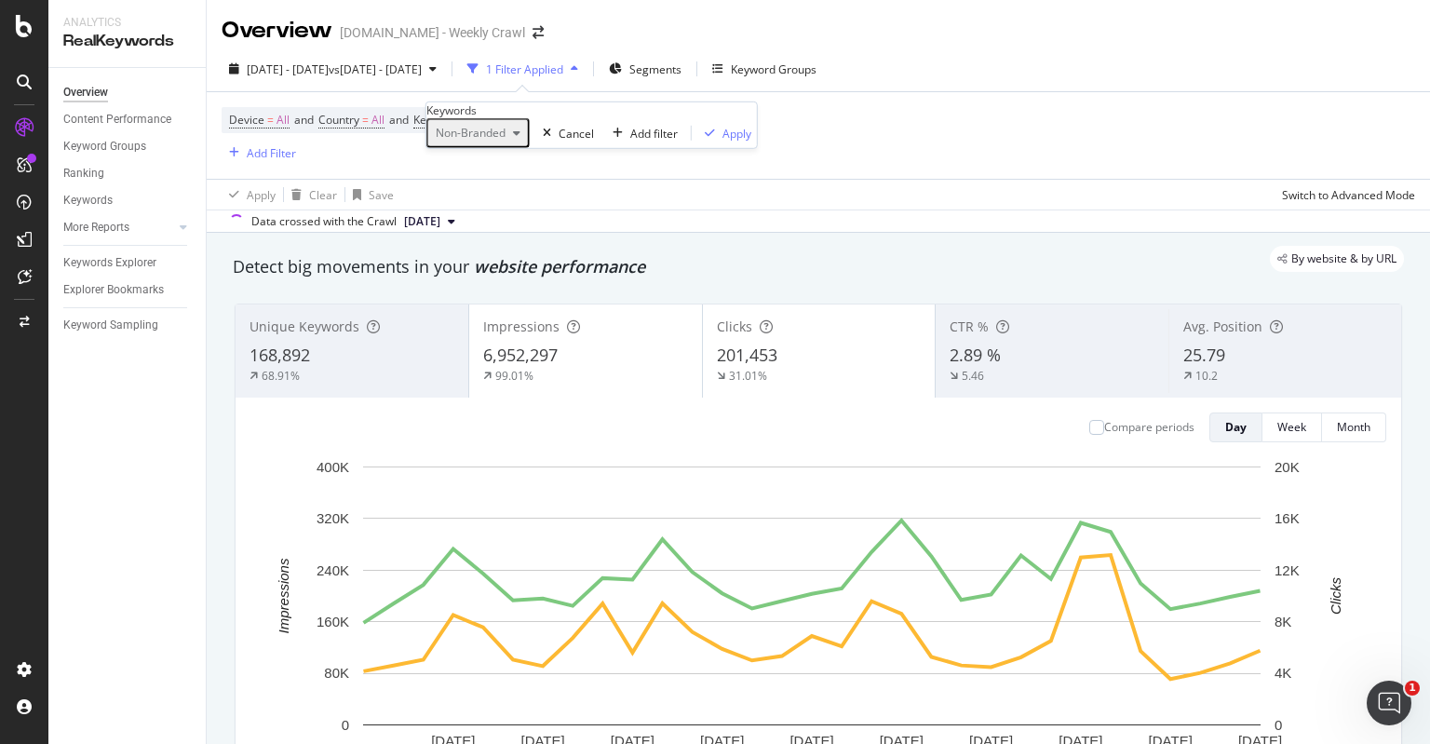
click at [505, 141] on span "Non-Branded" at bounding box center [466, 133] width 77 height 16
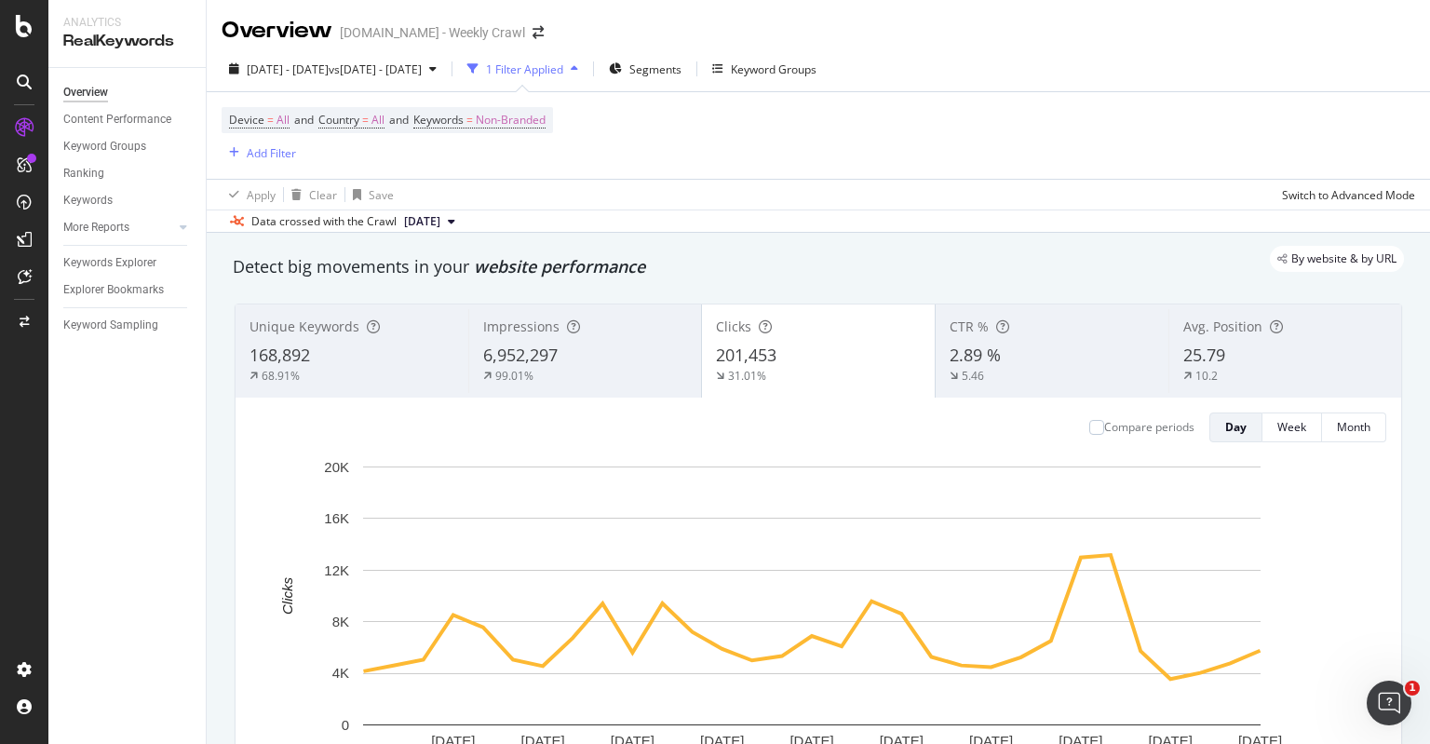
click at [827, 118] on div "Device = All and Country = All and Keywords = Non-Branded Add Filter" at bounding box center [818, 135] width 1193 height 87
click at [533, 123] on span "Non-Branded" at bounding box center [511, 120] width 70 height 26
click at [521, 139] on div "button" at bounding box center [516, 133] width 22 height 11
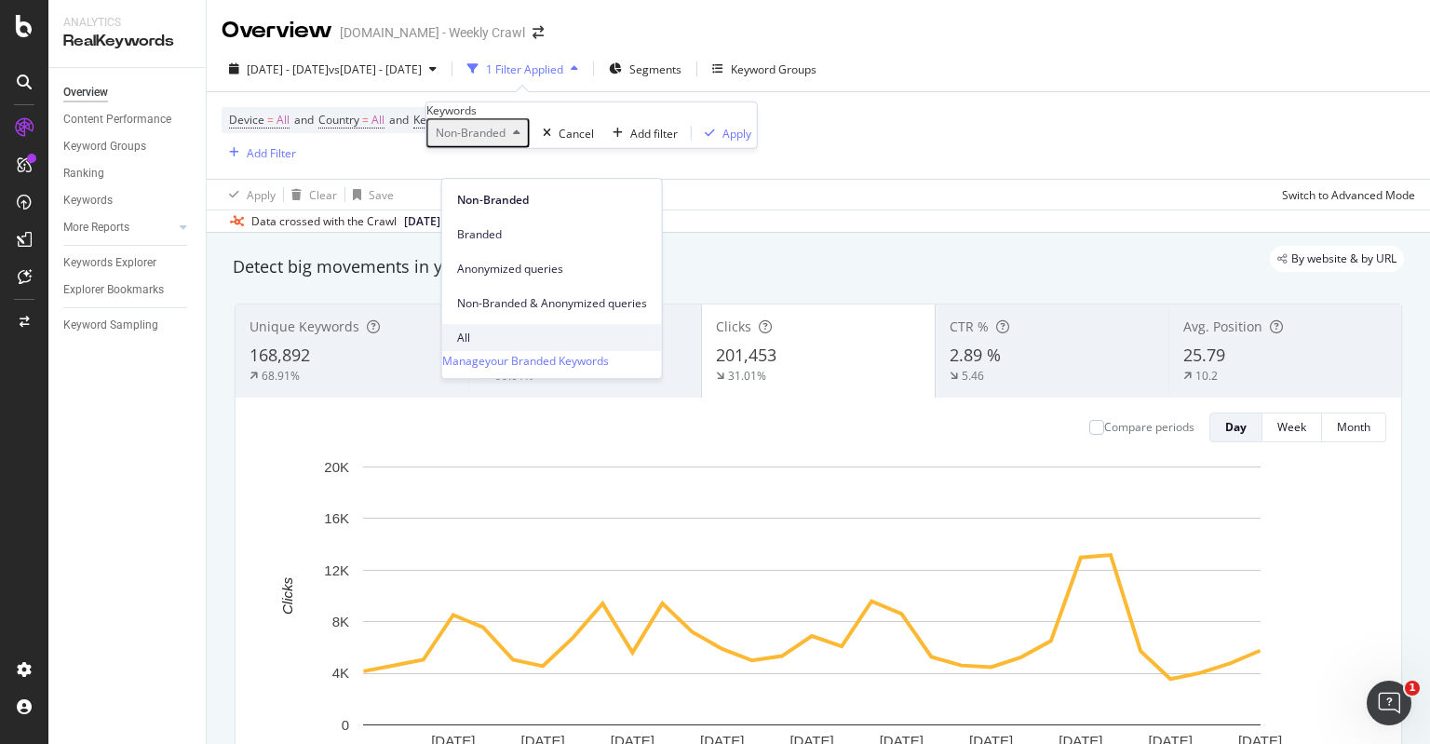
click at [503, 329] on span "All" at bounding box center [552, 337] width 190 height 17
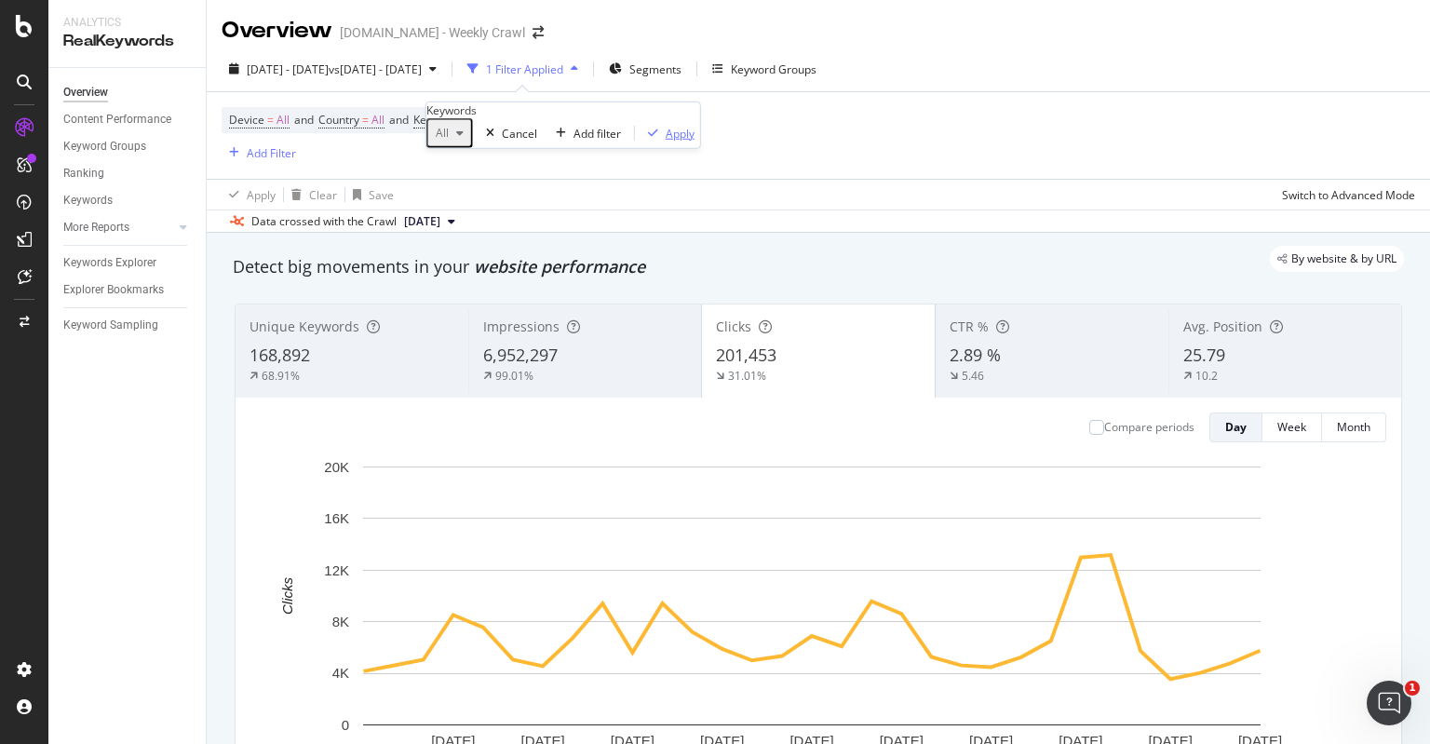
click at [665, 141] on div "Apply" at bounding box center [679, 133] width 29 height 16
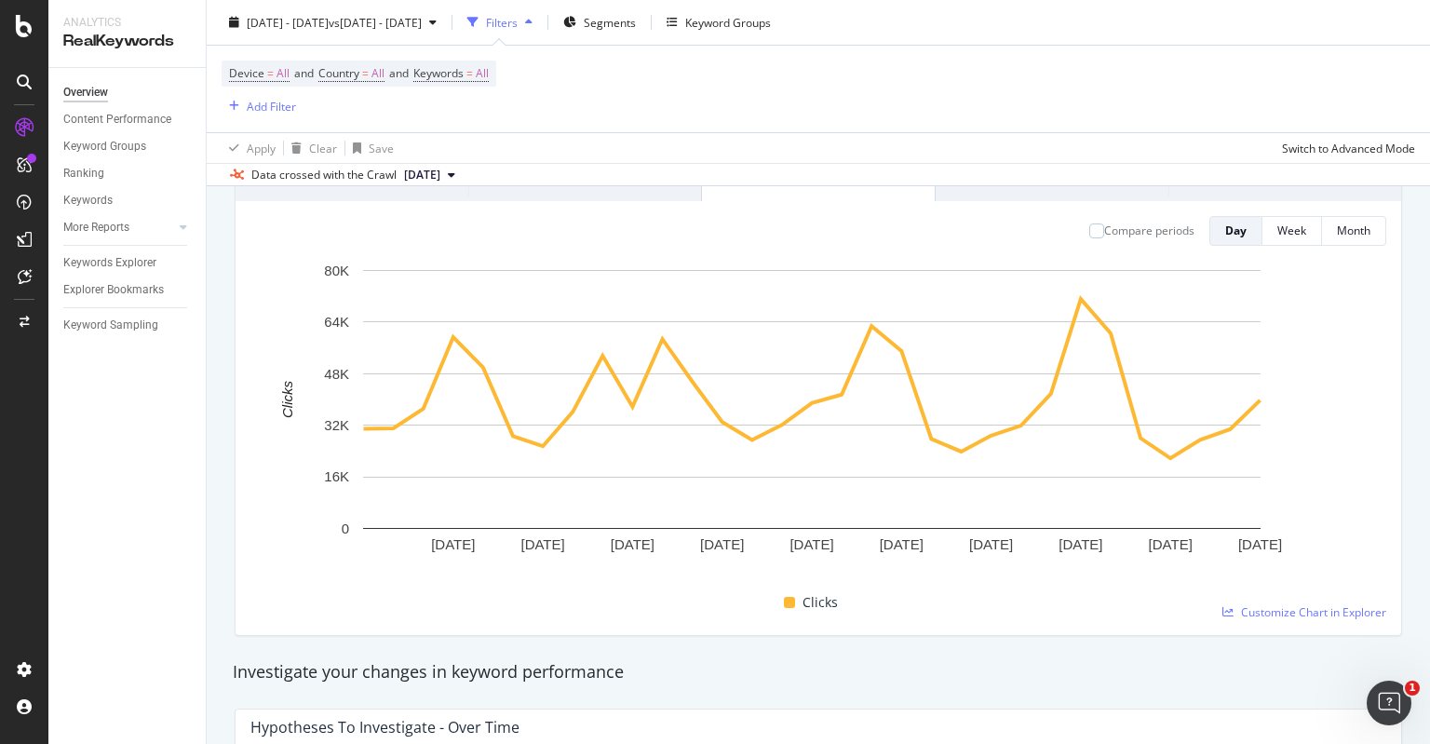
scroll to position [195, 0]
click at [1290, 612] on span "Customize Chart in Explorer" at bounding box center [1313, 613] width 145 height 16
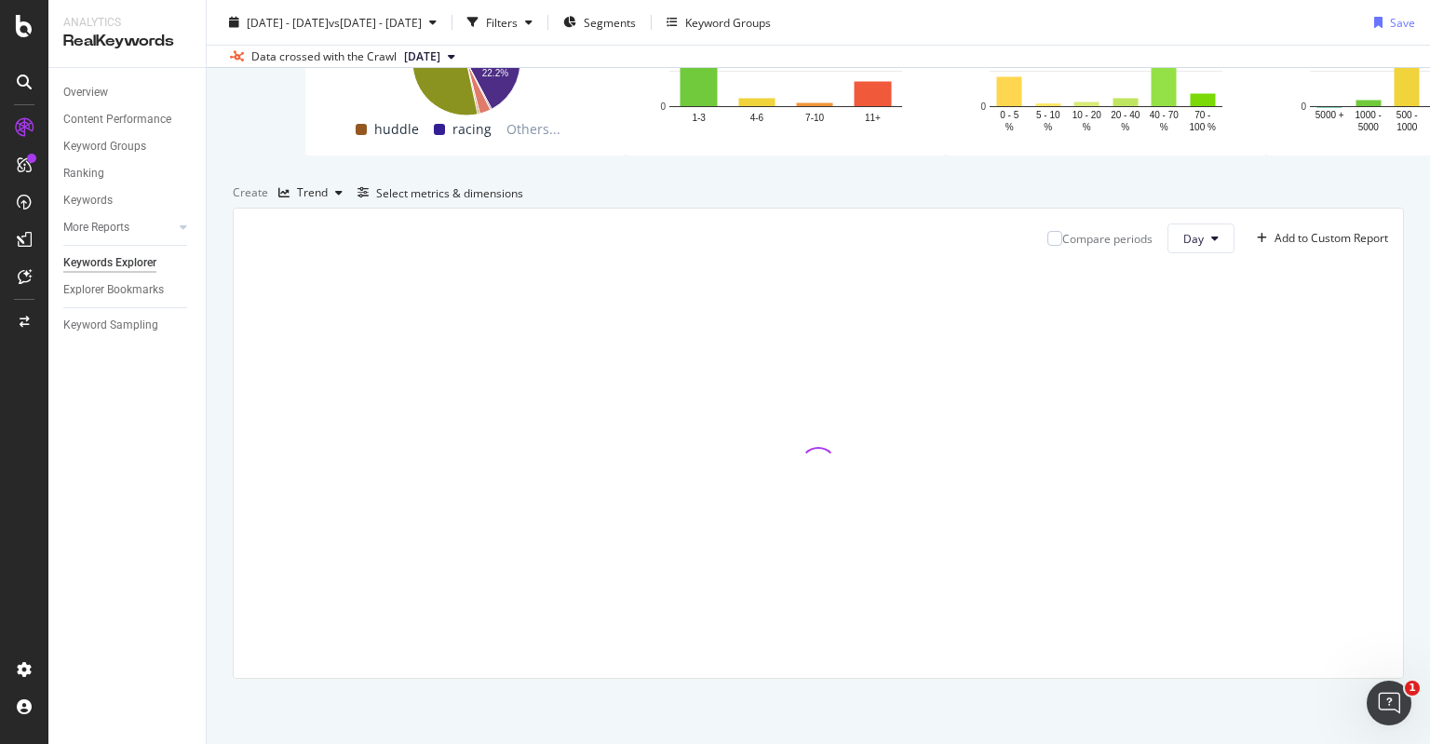
scroll to position [414, 0]
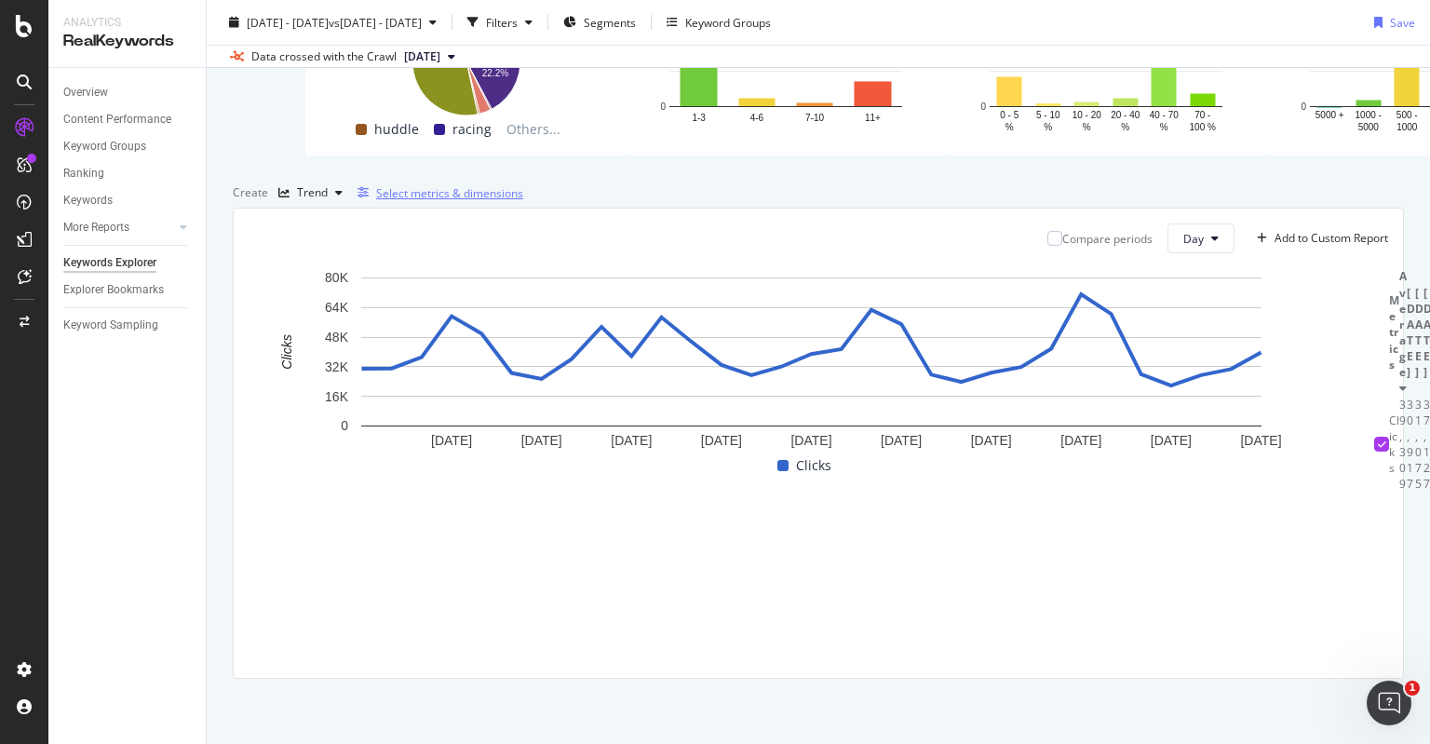
click at [523, 185] on div "Select metrics & dimensions" at bounding box center [449, 193] width 147 height 16
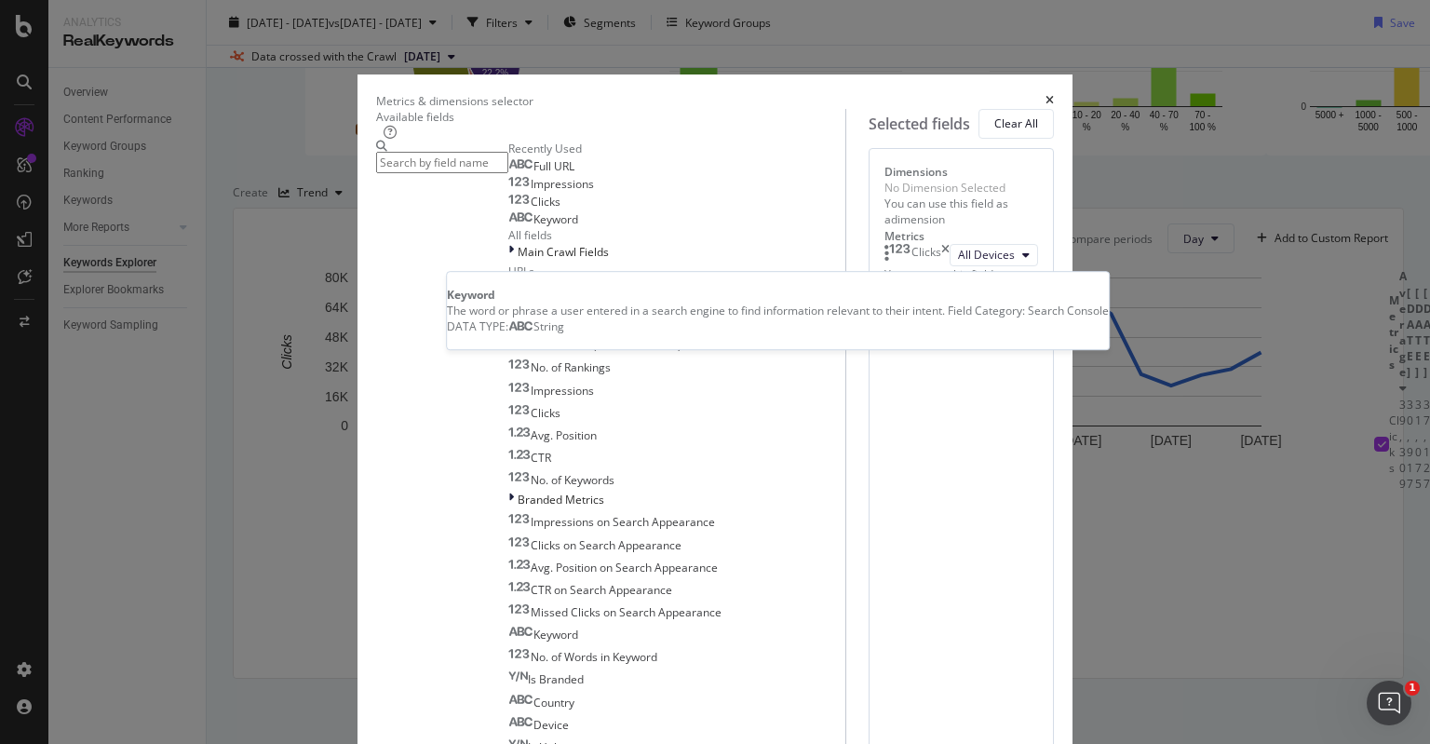
click at [514, 227] on div "Keyword" at bounding box center [543, 219] width 70 height 15
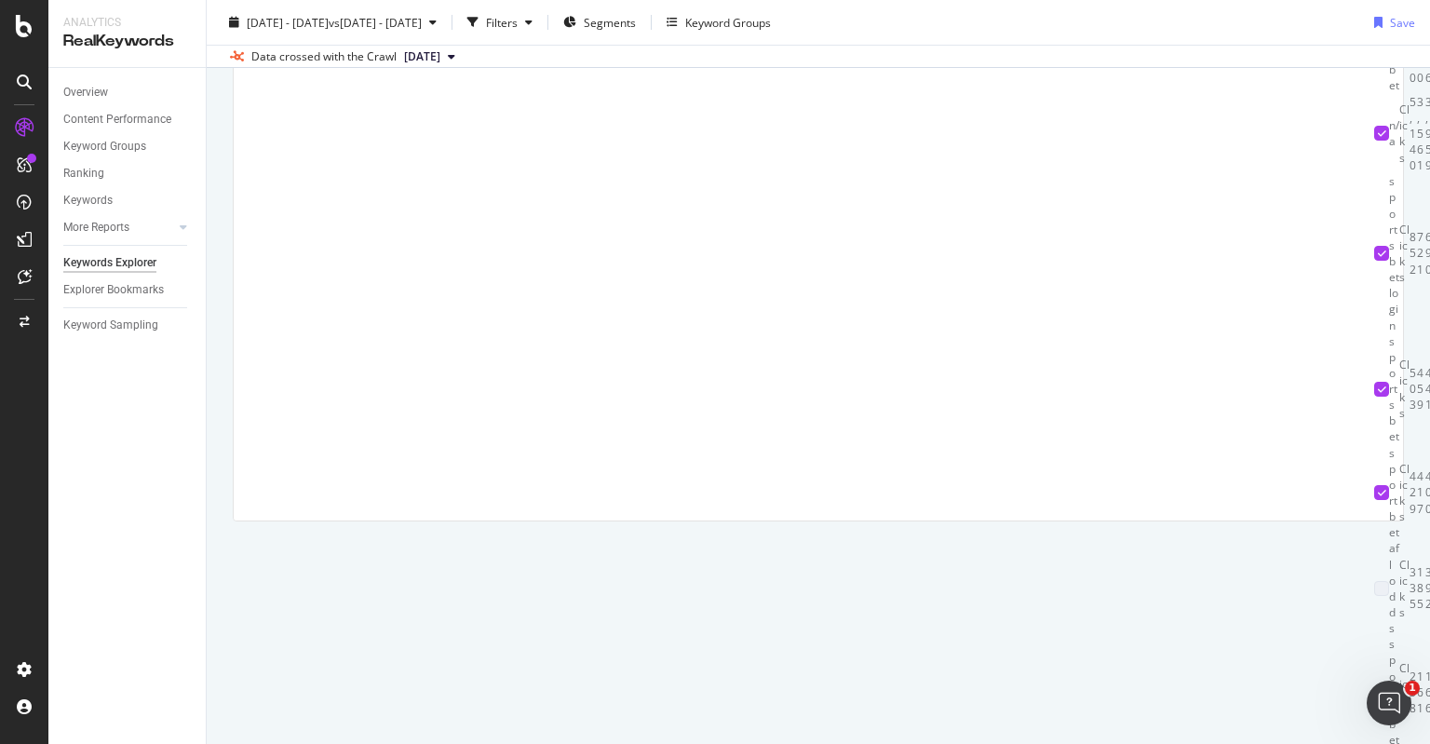
scroll to position [276, 0]
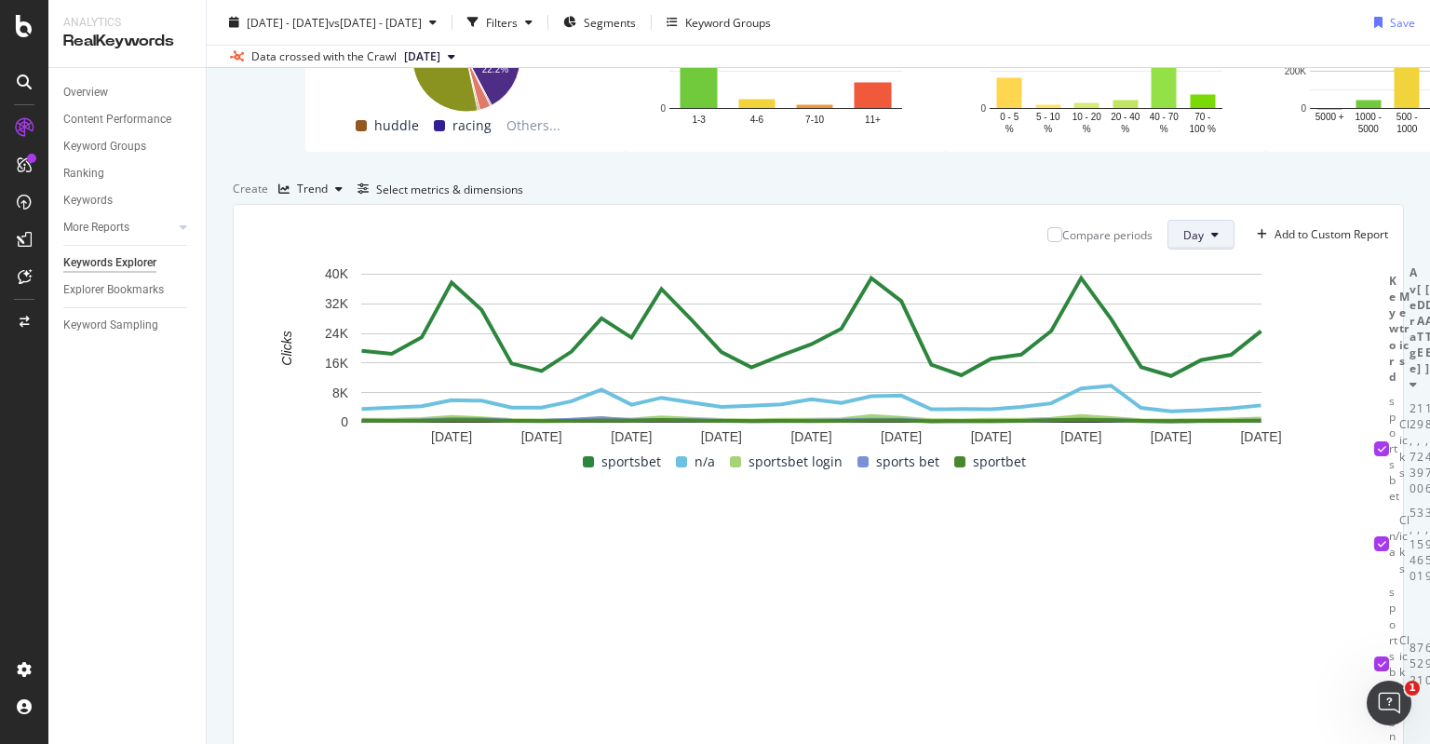
click at [1211, 240] on icon at bounding box center [1214, 234] width 7 height 11
click at [1195, 472] on div "Month" at bounding box center [1184, 482] width 63 height 27
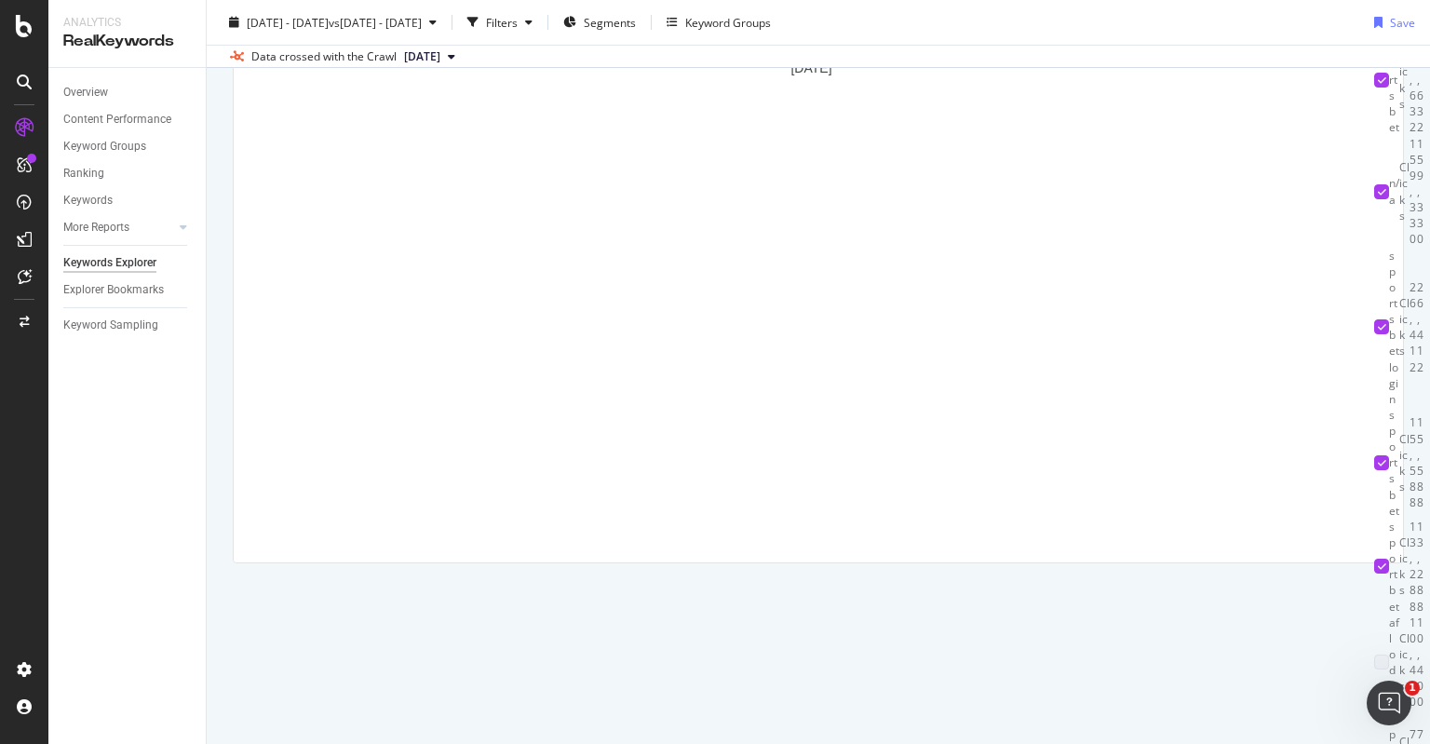
drag, startPoint x: 1082, startPoint y: 296, endPoint x: 934, endPoint y: 321, distance: 149.2
drag, startPoint x: 1055, startPoint y: 329, endPoint x: 1019, endPoint y: 330, distance: 36.3
drag, startPoint x: 938, startPoint y: 308, endPoint x: 717, endPoint y: 356, distance: 226.5
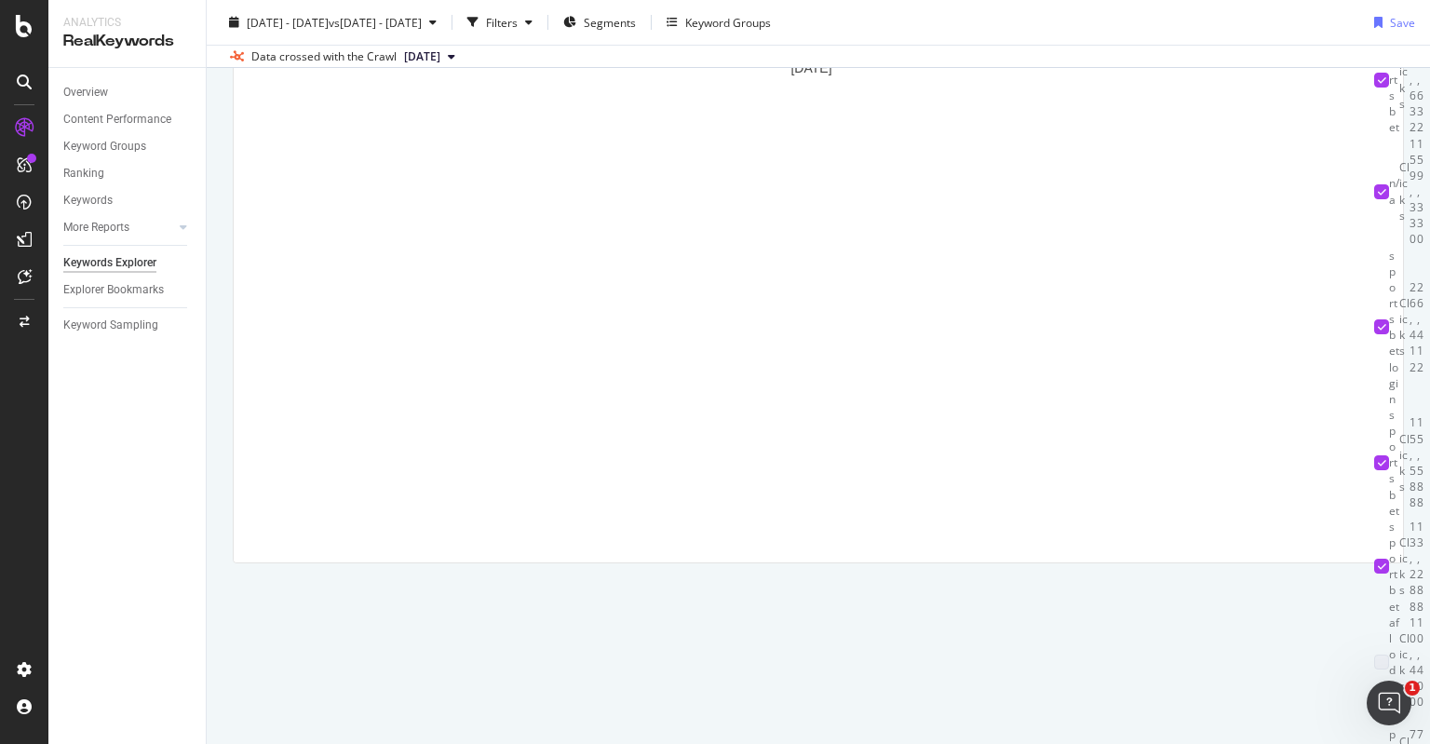
click at [1386, 238] on div "Compare periods Month Add to Custom Report [DATE] 0 160K 320K 480K 640K 800K Cl…" at bounding box center [818, 199] width 1169 height 726
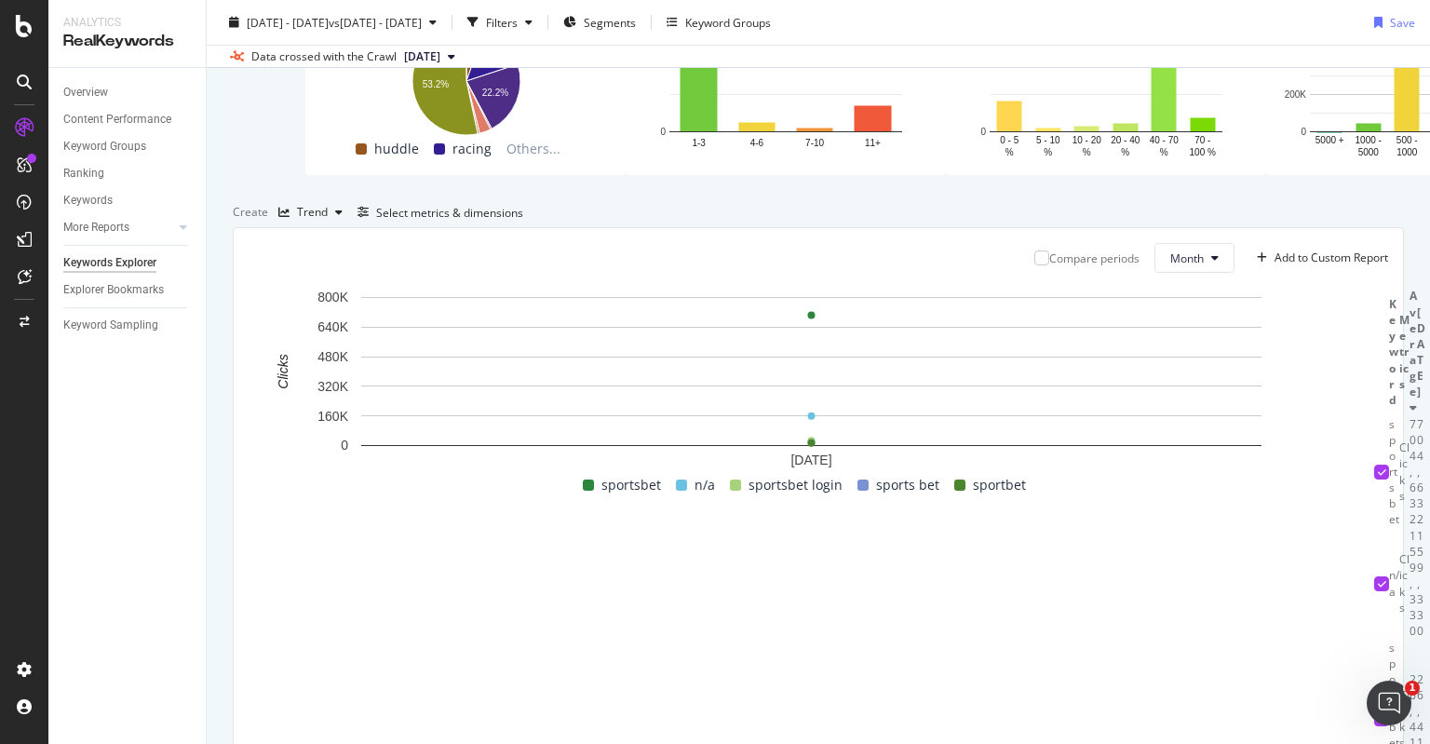
scroll to position [424, 0]
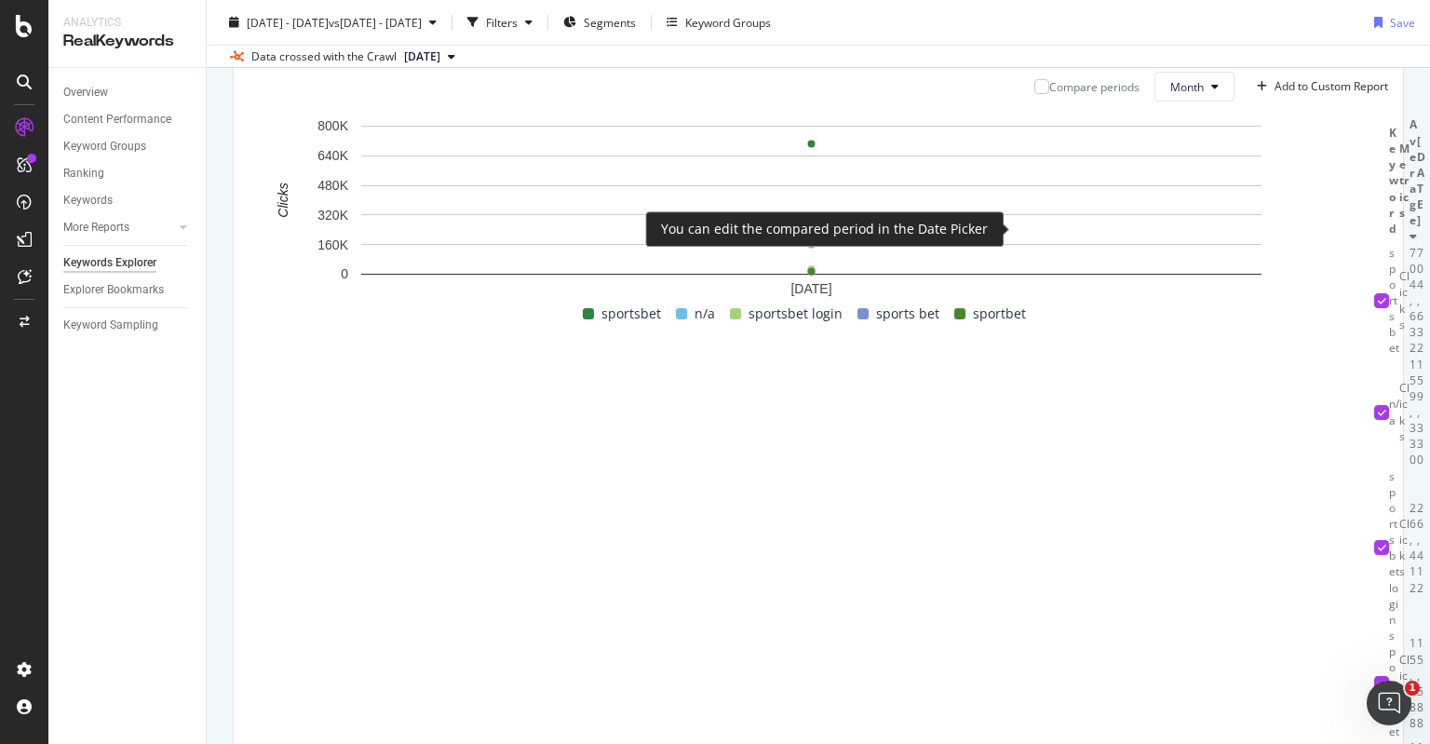
click at [1019, 101] on div "Compare periods Month Add to Custom Report" at bounding box center [1203, 87] width 369 height 30
click at [1034, 94] on div at bounding box center [1041, 86] width 15 height 15
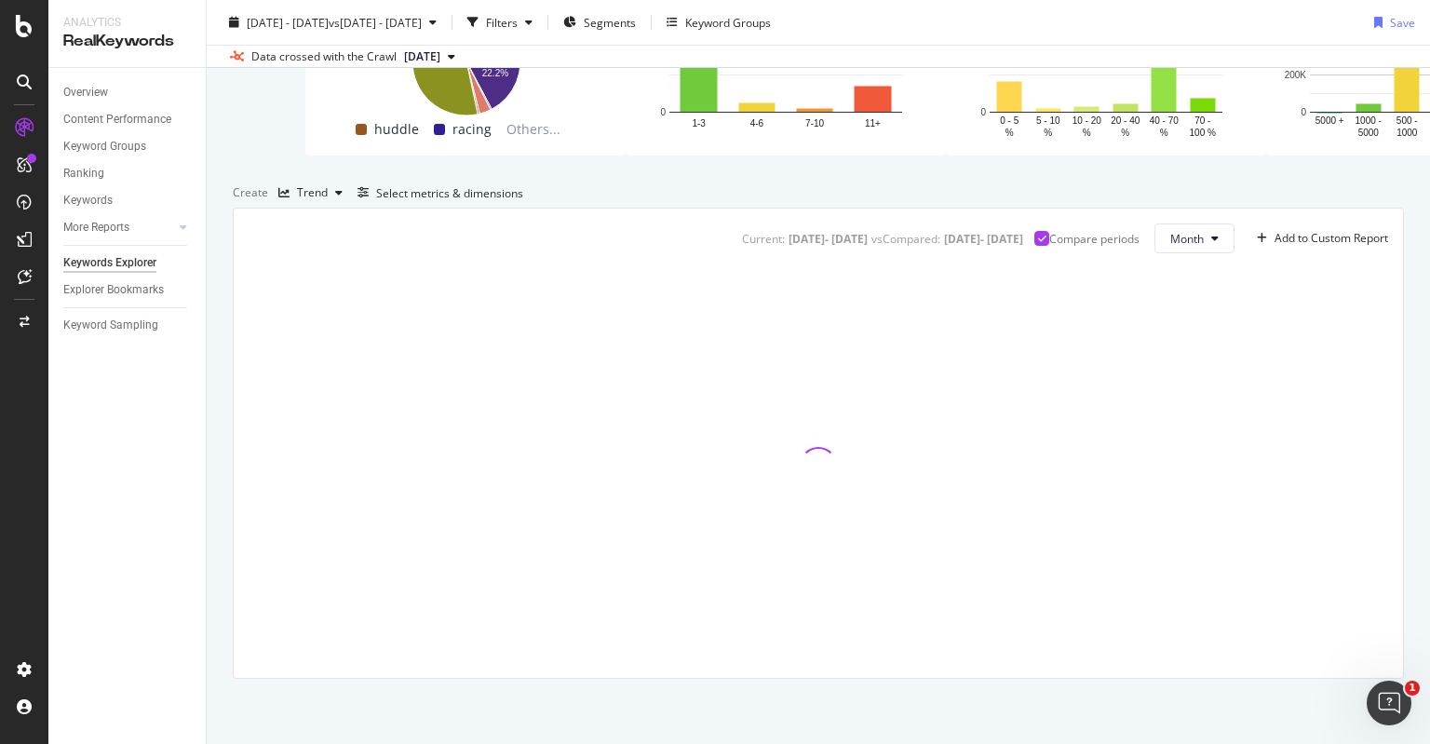
scroll to position [414, 0]
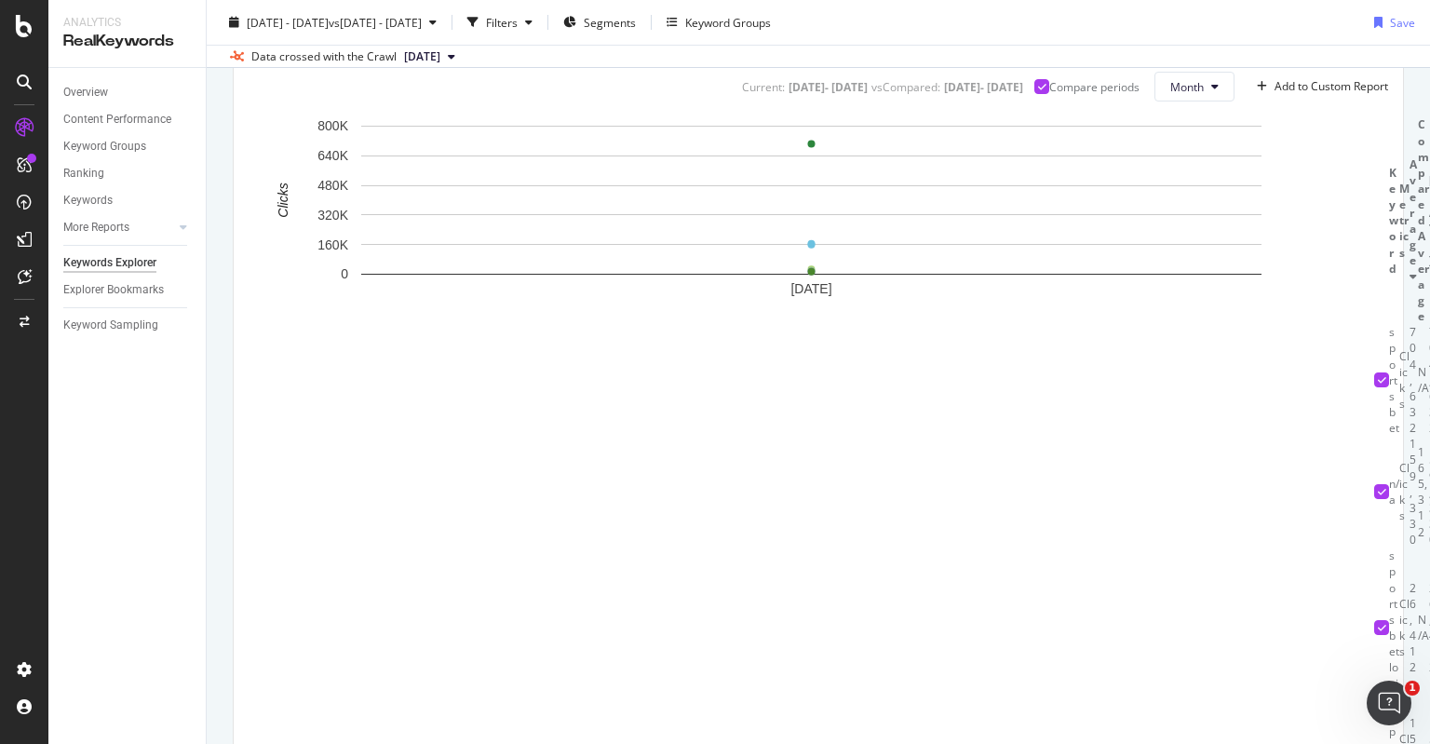
click at [1382, 336] on div "Current: [DATE] - [DATE] vs Compared : [DATE] - [DATE] Compare periods Month Ad…" at bounding box center [818, 420] width 1169 height 726
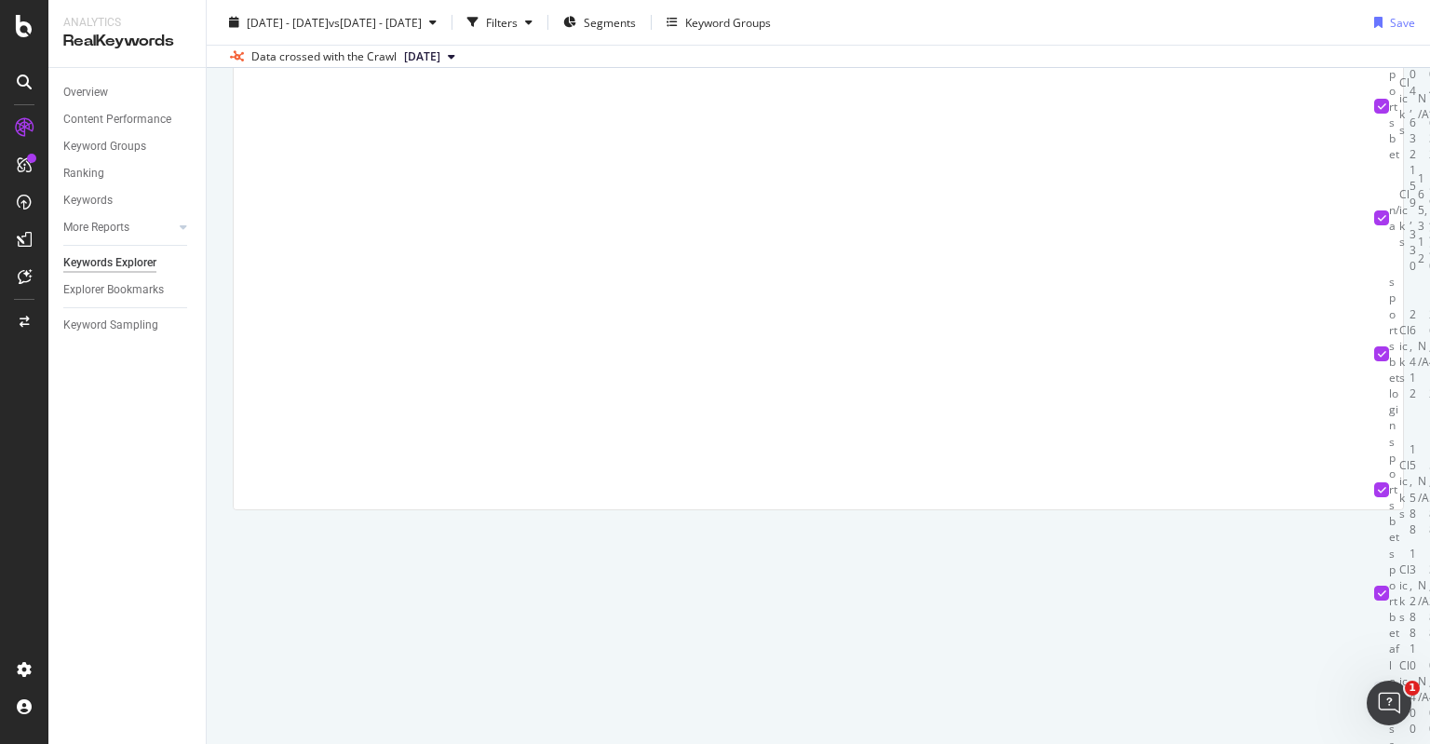
scroll to position [0, 0]
drag, startPoint x: 659, startPoint y: 256, endPoint x: 632, endPoint y: 259, distance: 27.1
drag, startPoint x: 645, startPoint y: 242, endPoint x: 840, endPoint y: 248, distance: 194.6
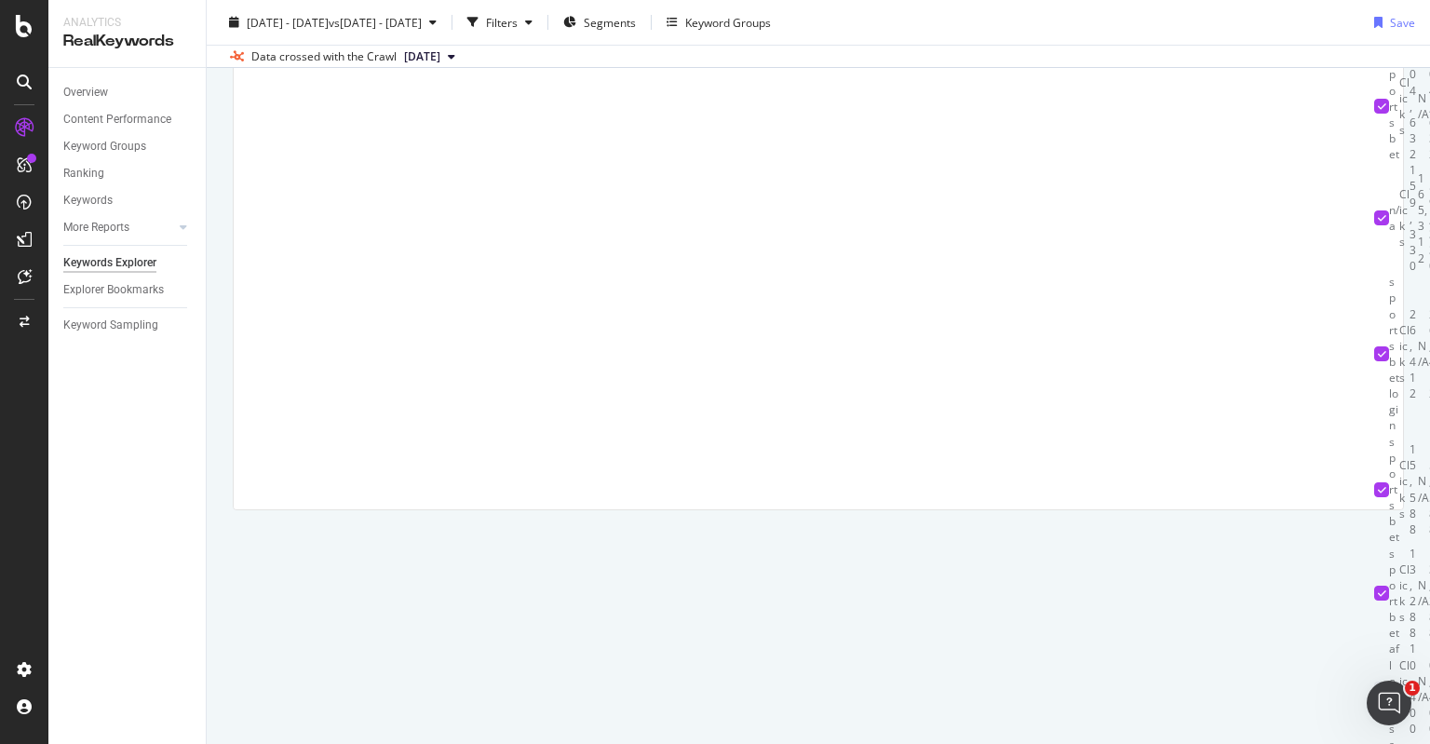
drag, startPoint x: 840, startPoint y: 243, endPoint x: 787, endPoint y: 249, distance: 52.4
drag, startPoint x: 991, startPoint y: 247, endPoint x: 860, endPoint y: 259, distance: 131.8
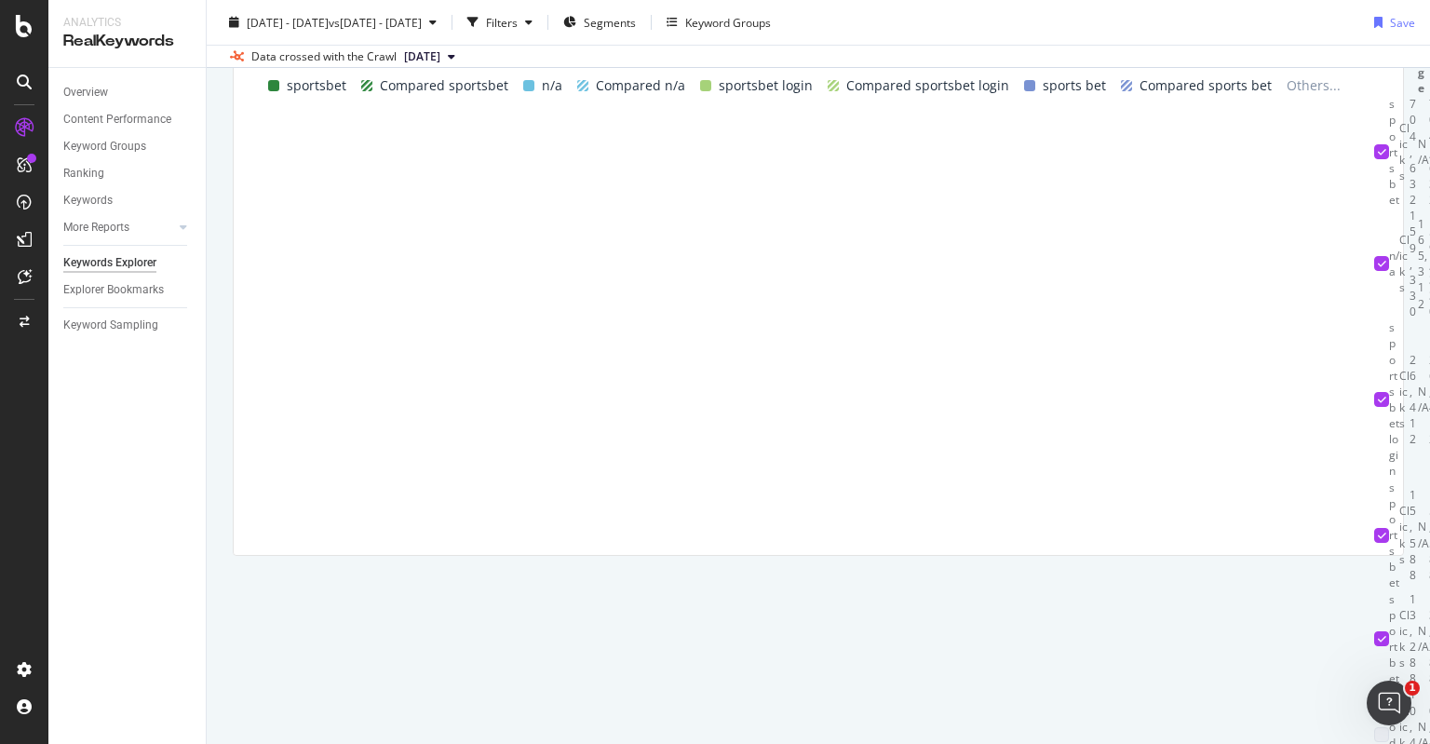
scroll to position [652, 0]
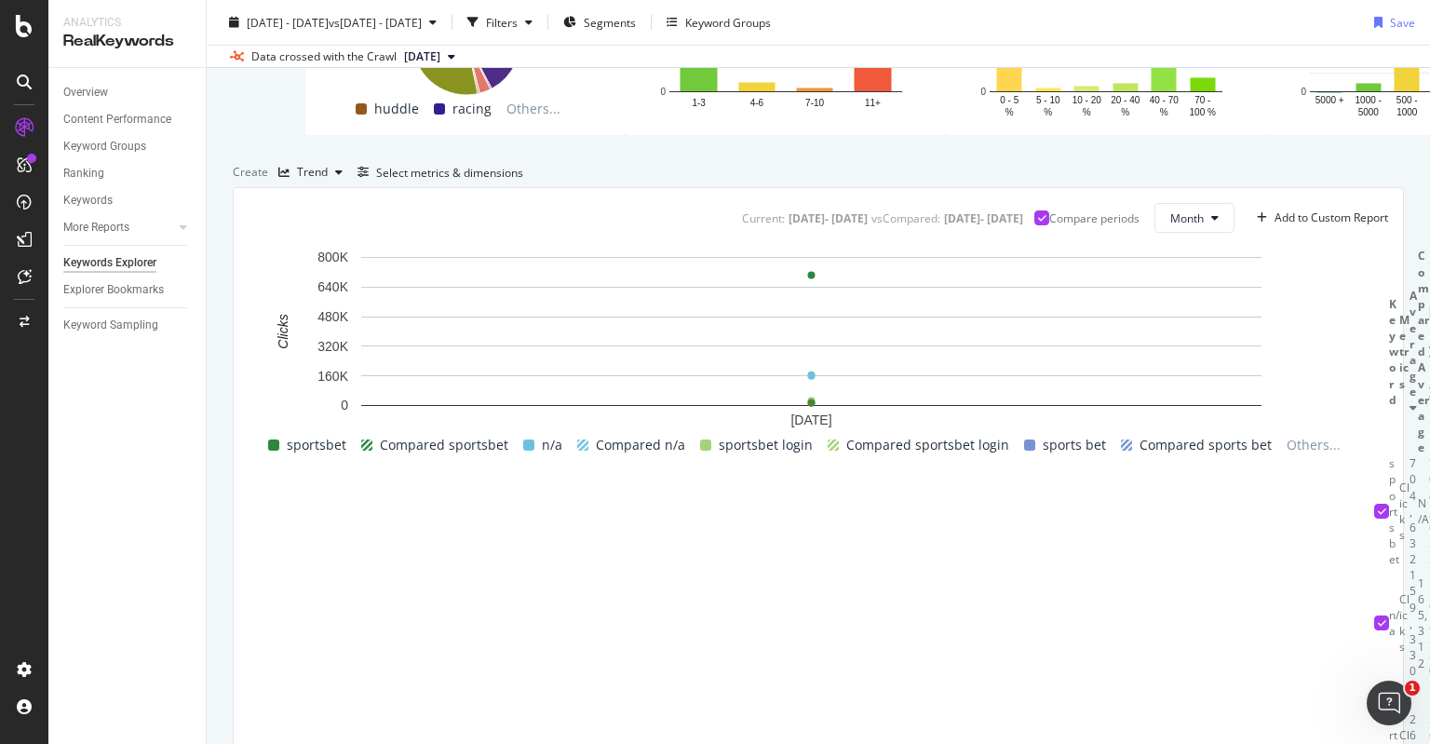
scroll to position [294, 0]
click at [1189, 232] on button "Month" at bounding box center [1194, 217] width 80 height 30
click at [1171, 186] on div "Create Trend Select metrics & dimensions" at bounding box center [818, 171] width 1171 height 30
click at [1254, 186] on div "Create Trend Select metrics & dimensions" at bounding box center [818, 171] width 1171 height 30
click at [523, 180] on div "Select metrics & dimensions" at bounding box center [449, 172] width 147 height 16
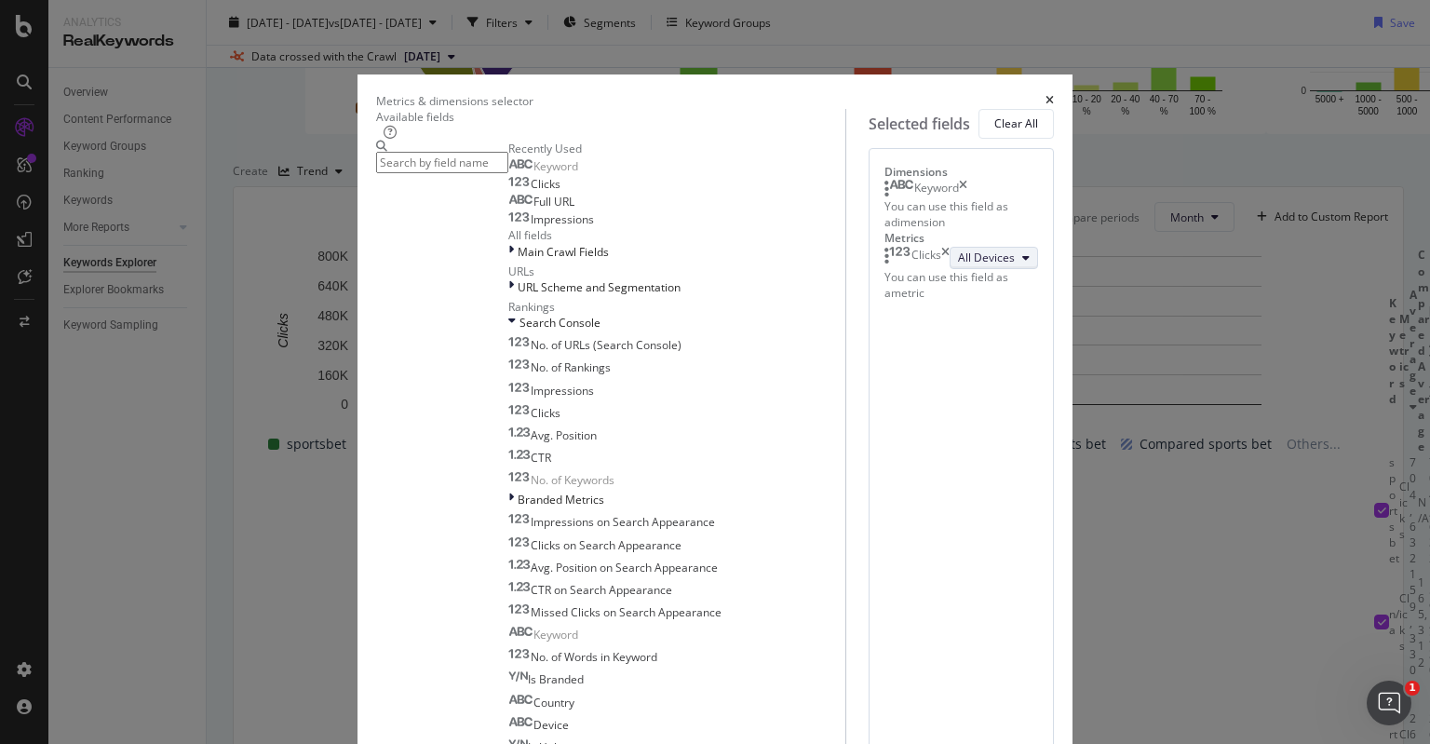
click at [949, 269] on button "All Devices" at bounding box center [993, 258] width 88 height 22
click at [1054, 93] on div "Metrics & dimensions selector" at bounding box center [715, 101] width 678 height 16
click at [1054, 95] on icon "times" at bounding box center [1049, 100] width 8 height 11
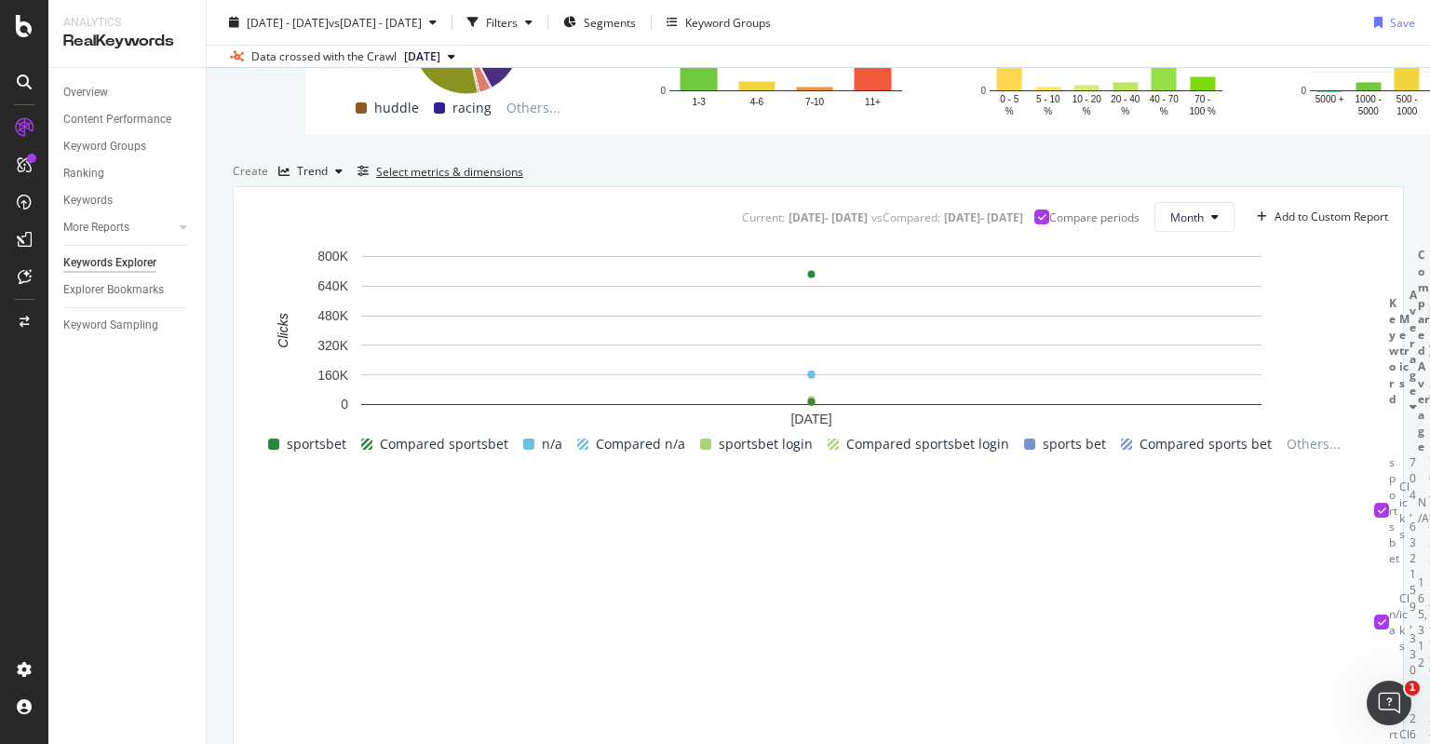
scroll to position [0, 0]
